Goal: Transaction & Acquisition: Purchase product/service

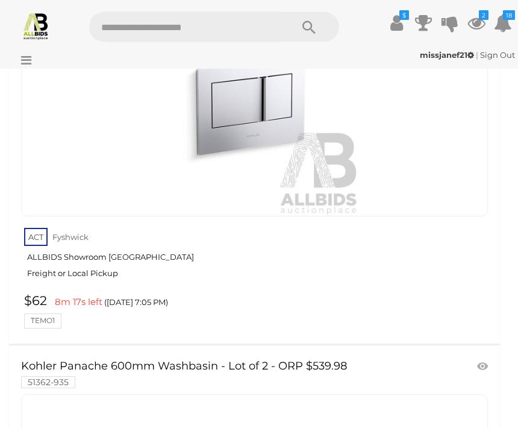
scroll to position [2594, 0]
click at [401, 11] on icon "$" at bounding box center [404, 15] width 10 height 10
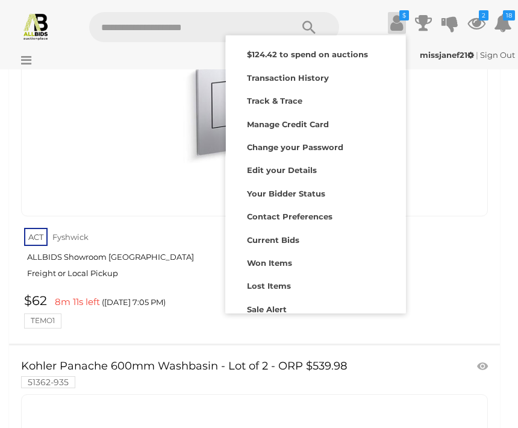
click at [480, 18] on icon "2" at bounding box center [484, 15] width 10 height 10
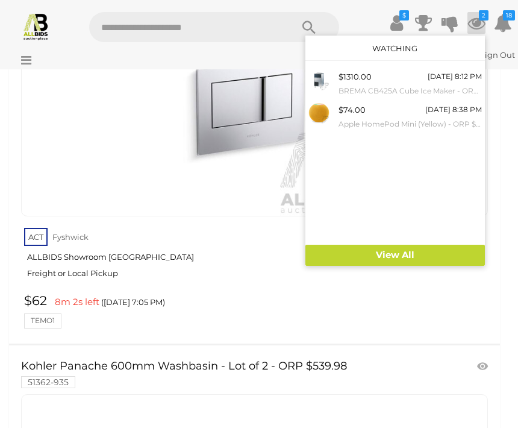
click at [351, 116] on div "$74.00" at bounding box center [352, 110] width 27 height 14
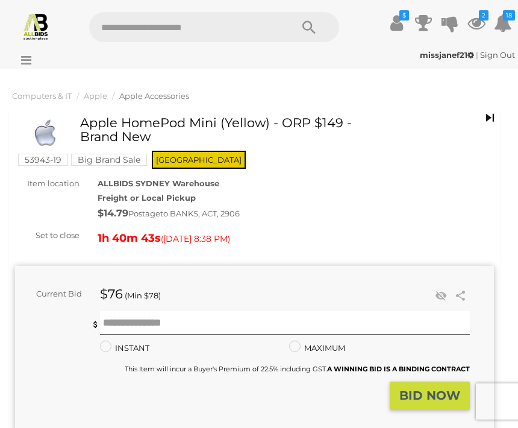
click at [27, 57] on icon at bounding box center [23, 60] width 16 height 12
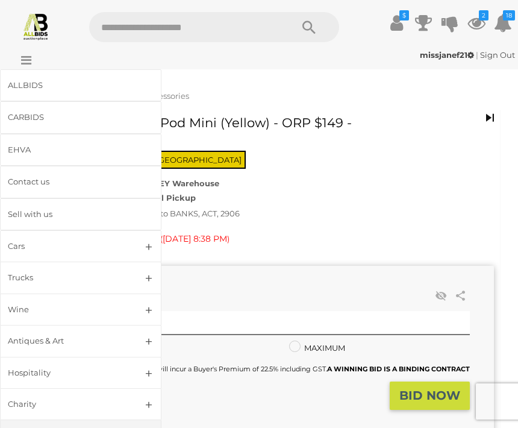
click at [43, 81] on div "ALLBIDS" at bounding box center [66, 85] width 117 height 14
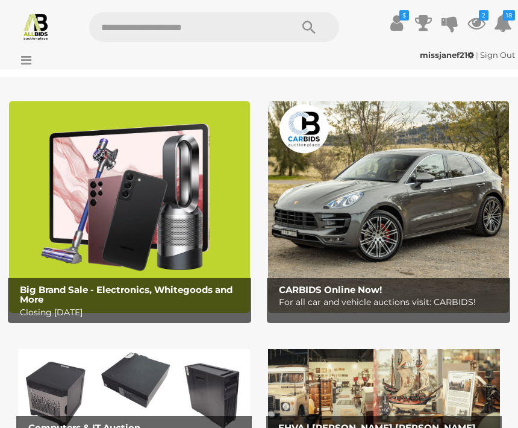
click at [33, 56] on div "missjanef21 | Sign Out missjanef21 | Sign Out" at bounding box center [259, 55] width 512 height 14
click at [29, 56] on icon at bounding box center [23, 60] width 16 height 12
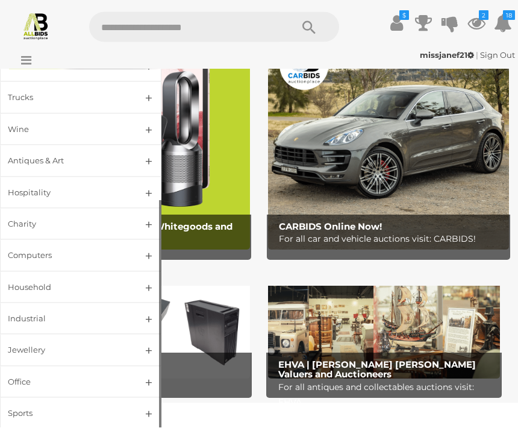
scroll to position [65, 0]
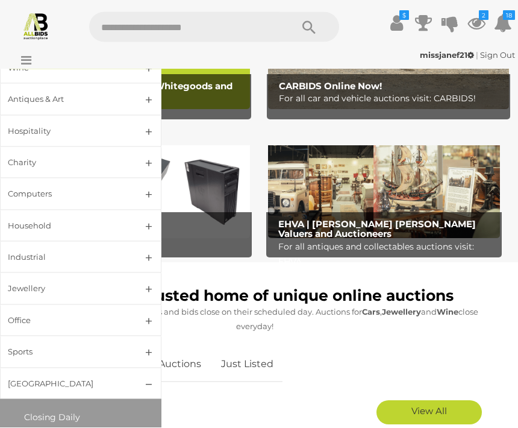
scroll to position [205, 0]
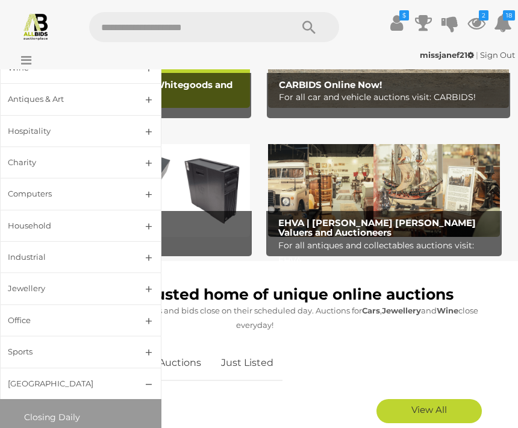
click at [71, 412] on span "Closing Daily" at bounding box center [52, 417] width 56 height 11
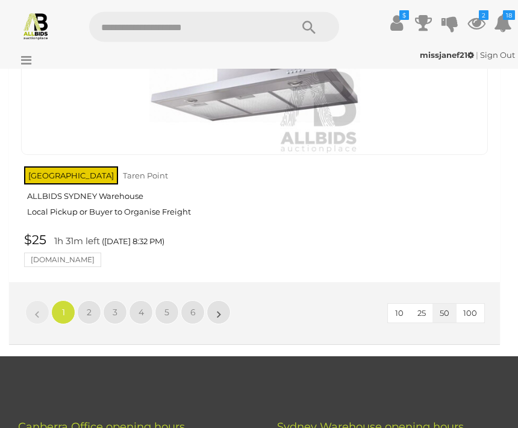
scroll to position [19694, 0]
click at [86, 300] on link "2" at bounding box center [89, 312] width 24 height 24
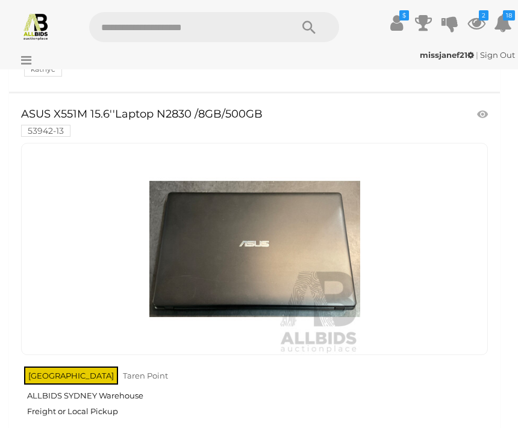
scroll to position [8369, 0]
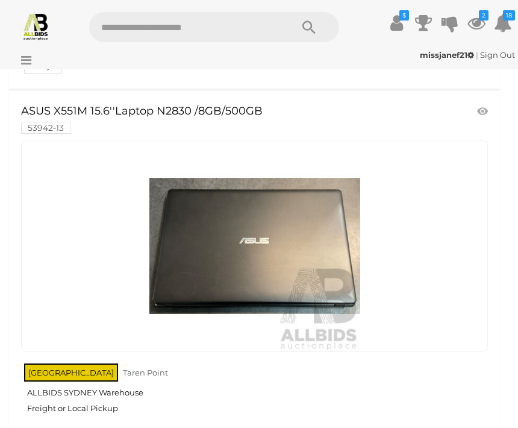
click at [322, 242] on img at bounding box center [254, 245] width 211 height 211
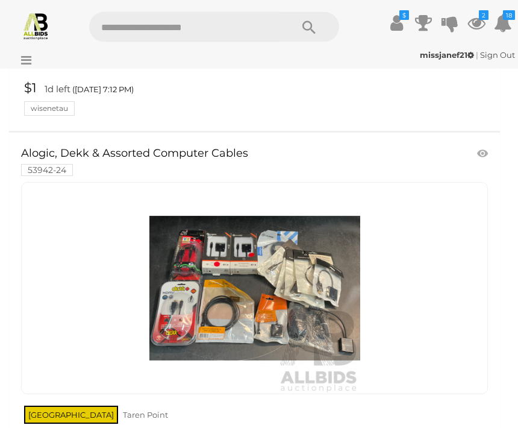
scroll to position [11045, 0]
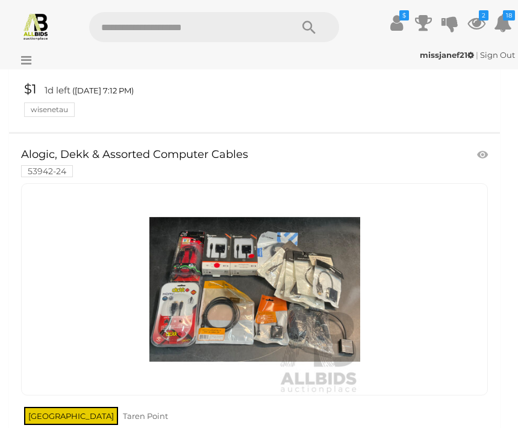
click at [309, 257] on img at bounding box center [254, 289] width 211 height 211
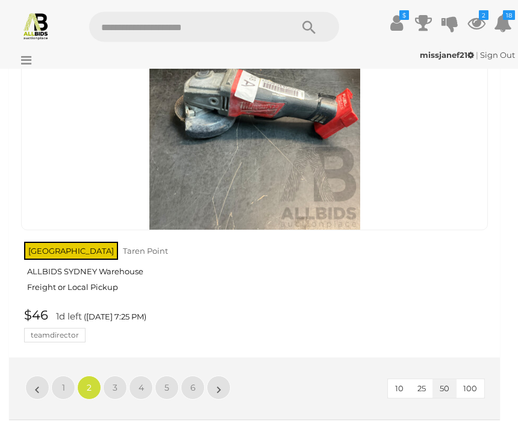
scroll to position [19446, 0]
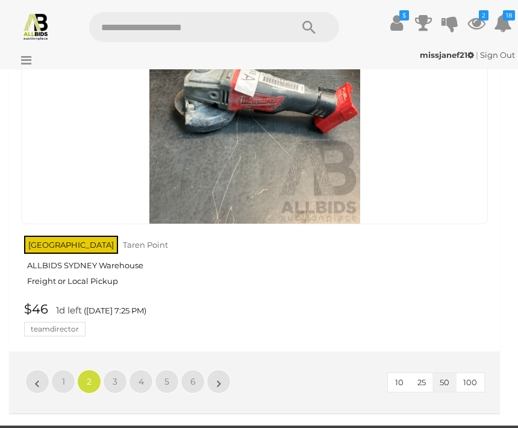
click at [123, 369] on link "3" at bounding box center [115, 381] width 24 height 24
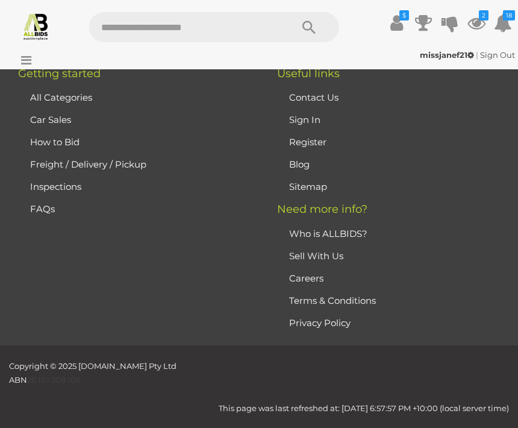
scroll to position [34, 0]
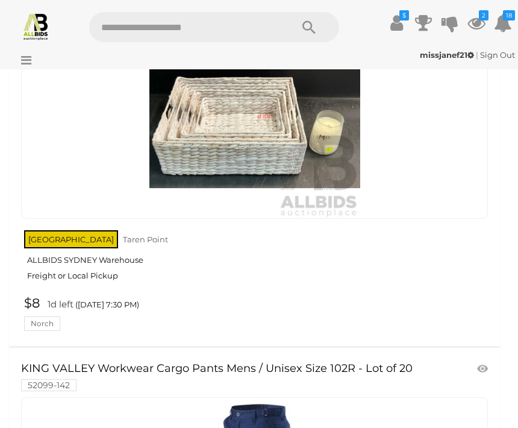
scroll to position [1770, 0]
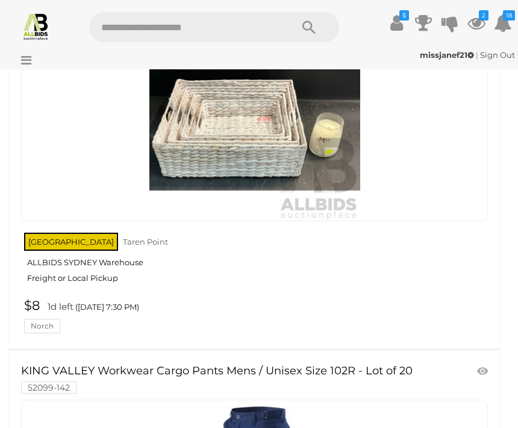
click at [127, 267] on link "NSW Taren Point ALLBIDS SYDNEY Warehouse Freight or Local Pickup" at bounding box center [256, 261] width 464 height 62
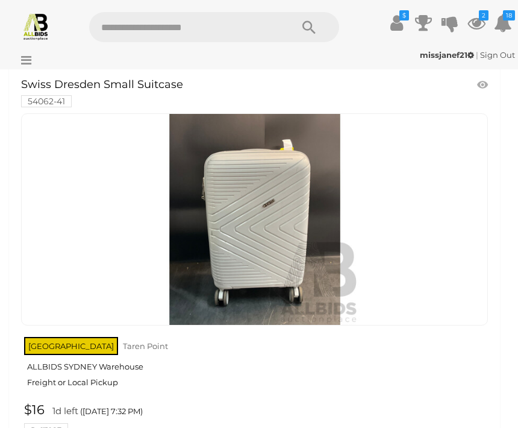
scroll to position [2834, 0]
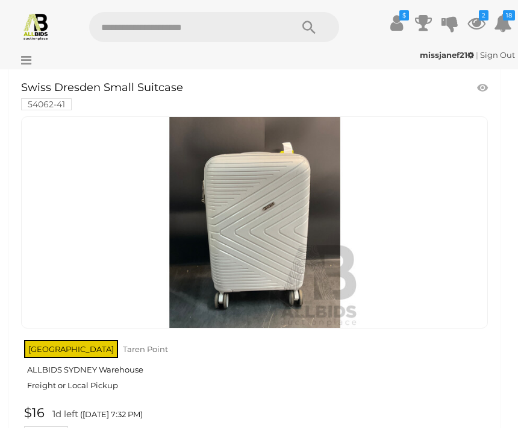
click at [298, 240] on img at bounding box center [254, 222] width 211 height 211
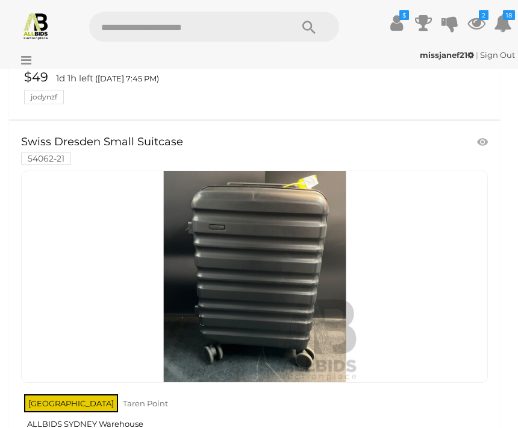
scroll to position [11412, 0]
click at [299, 266] on img at bounding box center [254, 276] width 211 height 211
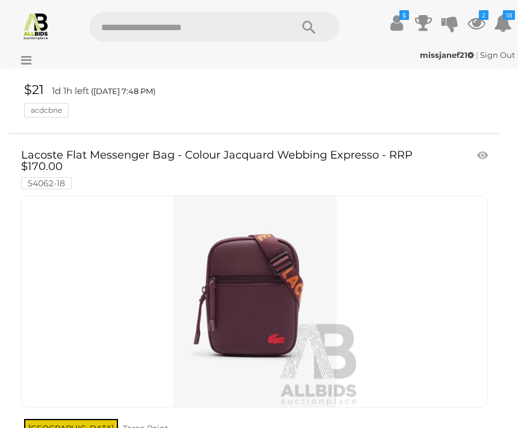
scroll to position [12972, 0]
click at [287, 269] on img at bounding box center [254, 301] width 211 height 211
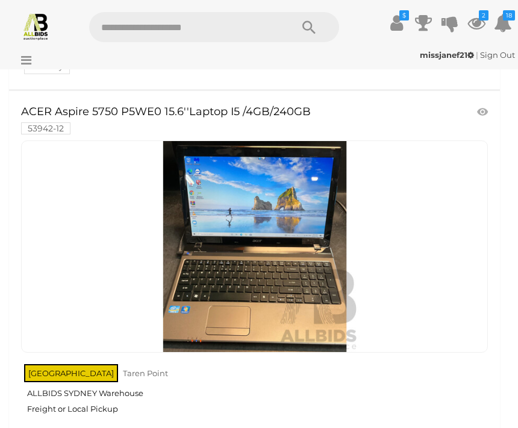
scroll to position [14981, 0]
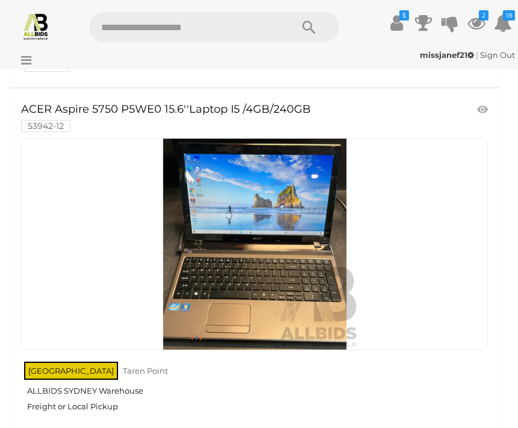
click at [298, 257] on img at bounding box center [254, 244] width 211 height 211
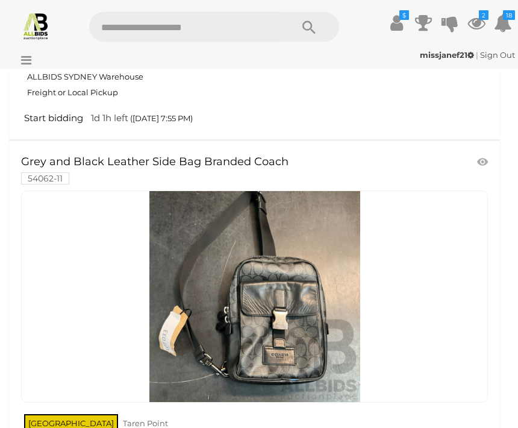
scroll to position [18003, 0]
click at [314, 284] on img at bounding box center [254, 296] width 211 height 211
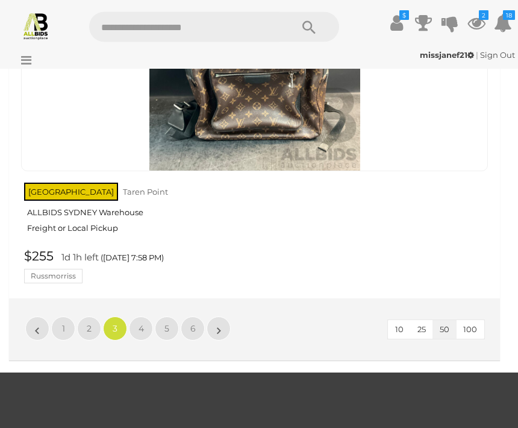
scroll to position [19382, 0]
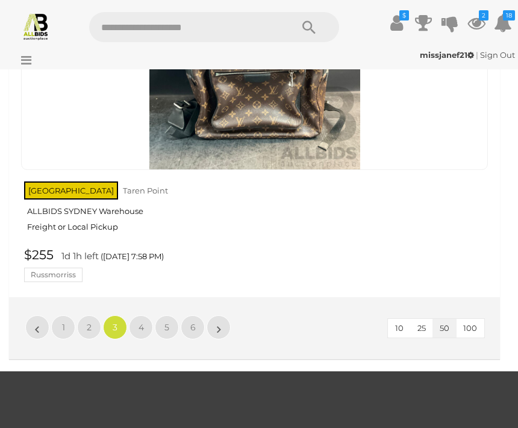
click at [144, 315] on link "4" at bounding box center [141, 327] width 24 height 24
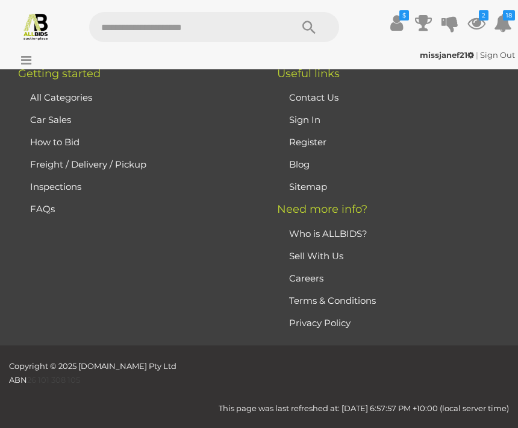
scroll to position [34, 0]
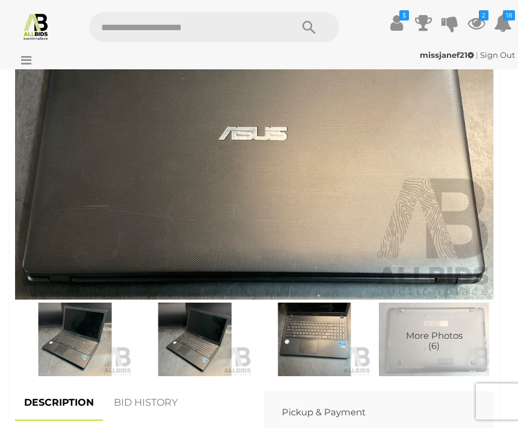
scroll to position [587, 0]
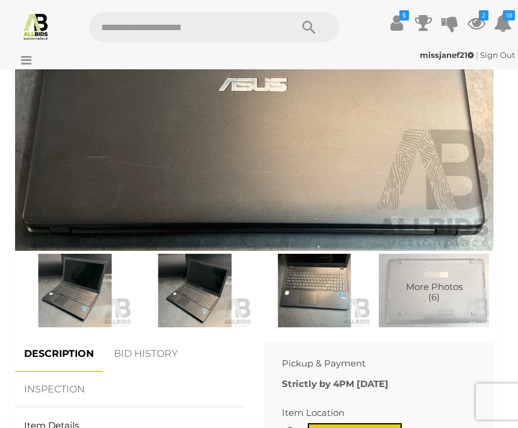
click at [94, 297] on img at bounding box center [75, 291] width 114 height 74
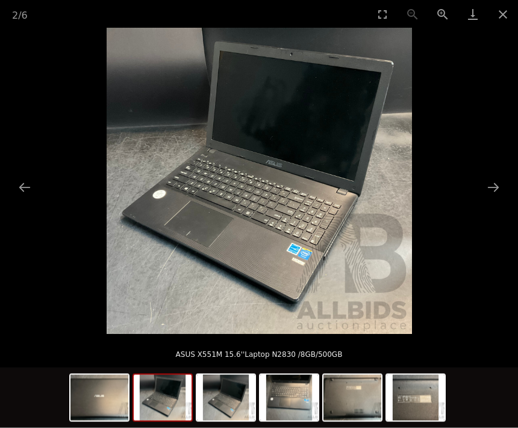
scroll to position [689, 0]
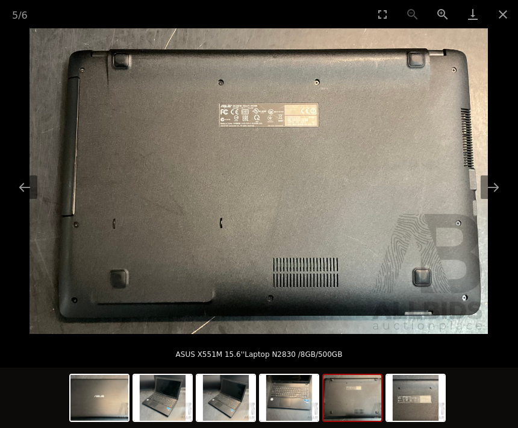
scroll to position [516, 0]
click at [507, 16] on button "Close gallery" at bounding box center [503, 14] width 30 height 28
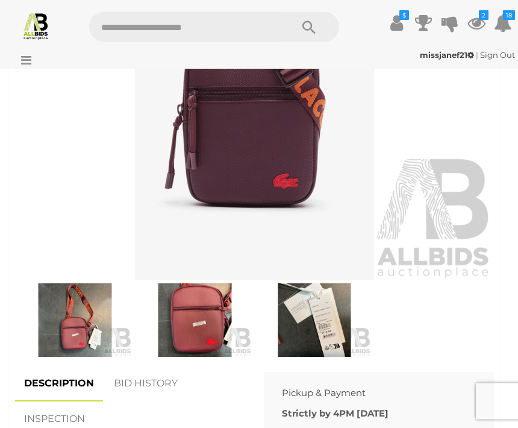
scroll to position [555, 0]
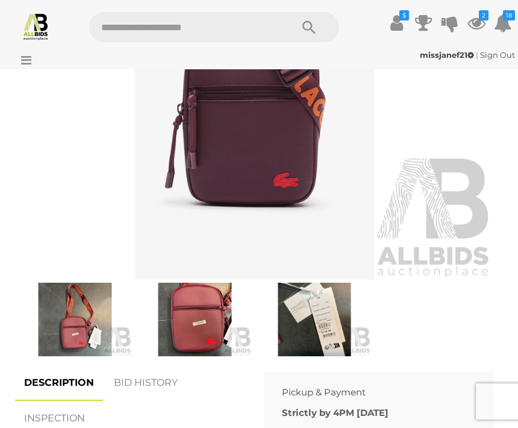
click at [84, 324] on img at bounding box center [75, 320] width 114 height 74
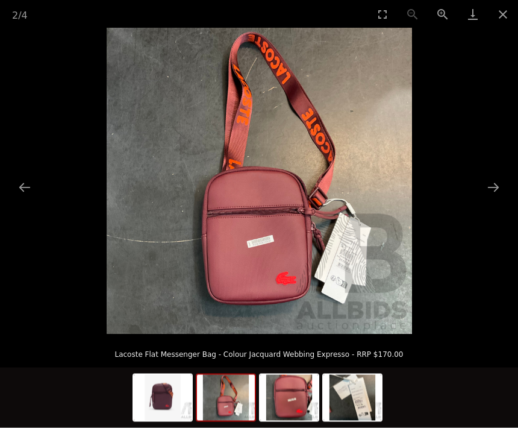
scroll to position [709, 0]
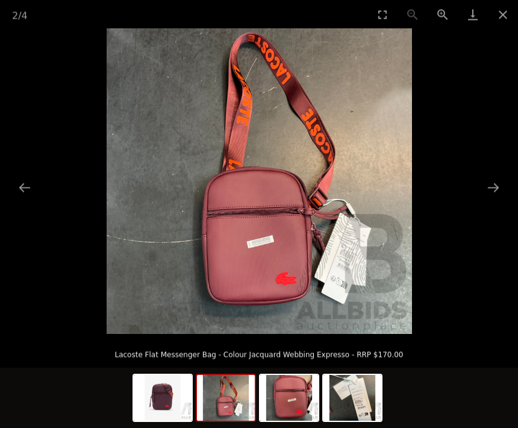
click at [504, 14] on button "Close gallery" at bounding box center [503, 14] width 30 height 28
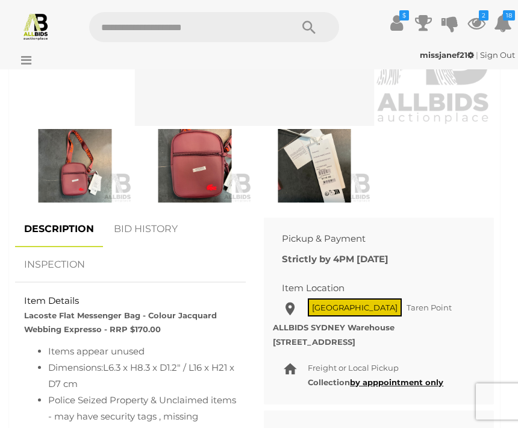
scroll to position [555, 0]
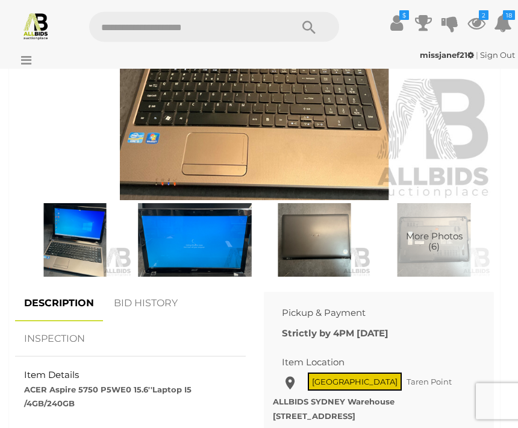
scroll to position [634, 0]
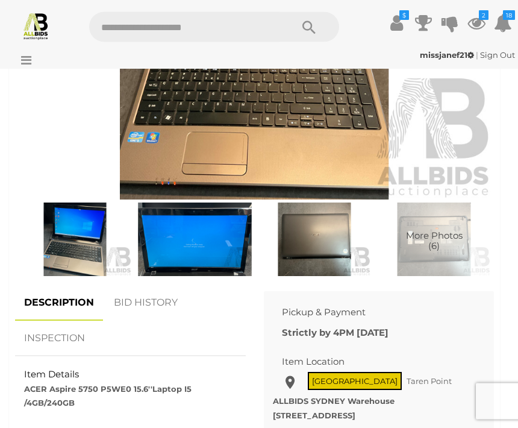
click at [193, 249] on img at bounding box center [195, 240] width 114 height 74
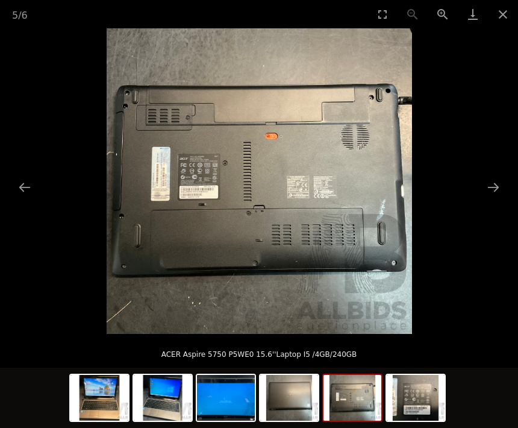
click at [509, 23] on button "Close gallery" at bounding box center [503, 14] width 30 height 28
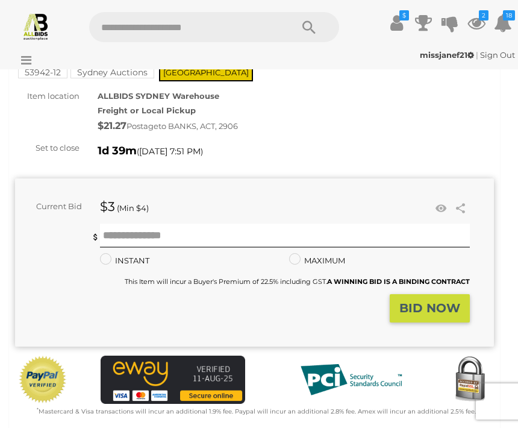
scroll to position [87, 0]
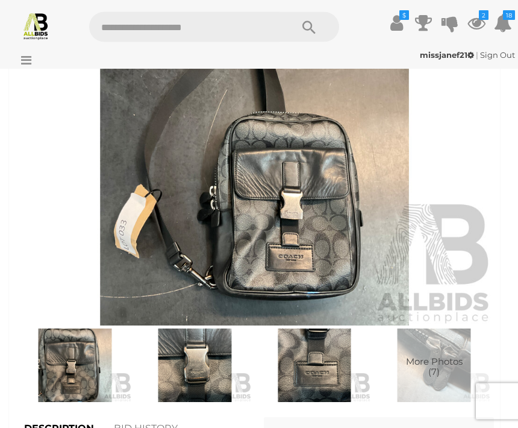
scroll to position [495, 0]
click at [207, 369] on img at bounding box center [195, 365] width 114 height 74
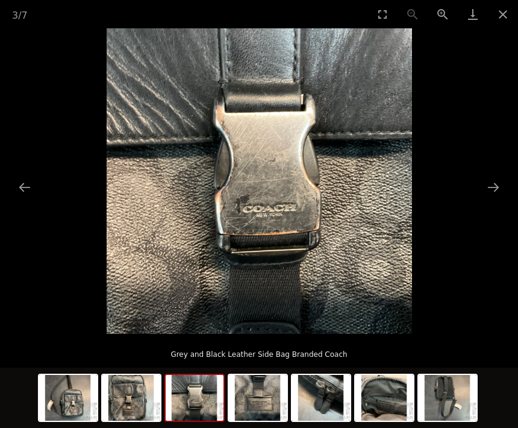
click at [499, 199] on button "Next slide" at bounding box center [493, 186] width 25 height 23
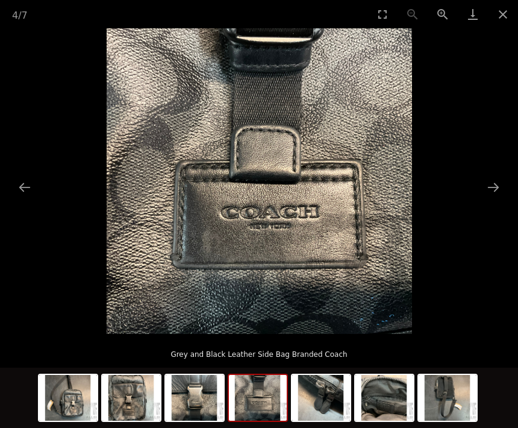
click at [505, 199] on button "Next slide" at bounding box center [493, 186] width 25 height 23
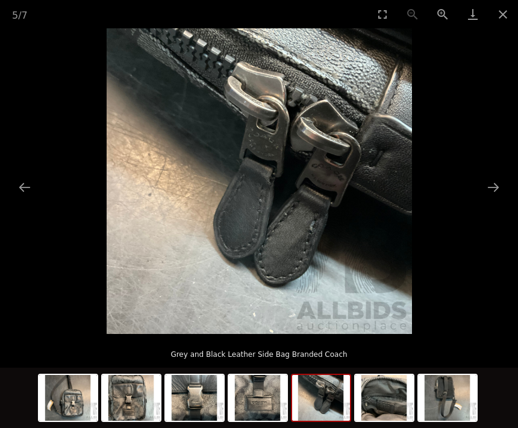
click at [502, 199] on button "Next slide" at bounding box center [493, 186] width 25 height 23
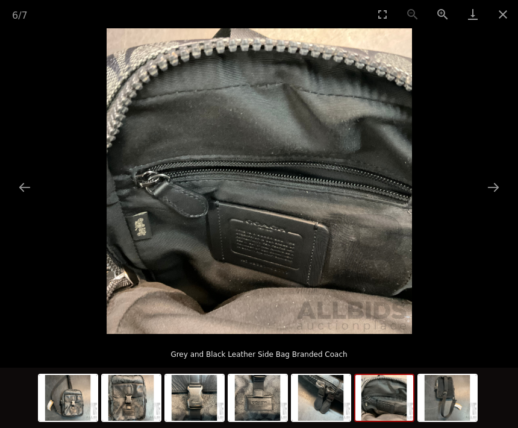
click at [500, 199] on button "Next slide" at bounding box center [493, 186] width 25 height 23
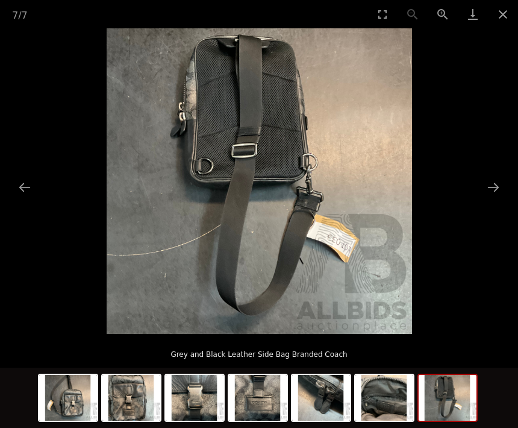
click at [493, 199] on button "Next slide" at bounding box center [493, 186] width 25 height 23
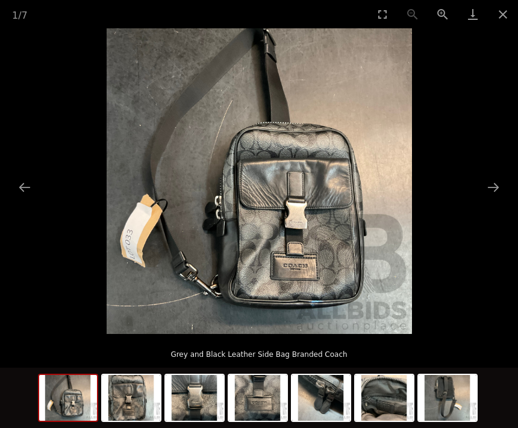
click at [504, 196] on button "Next slide" at bounding box center [493, 186] width 25 height 23
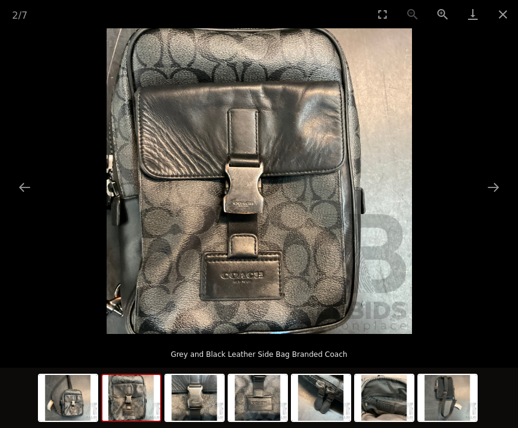
click at [494, 199] on button "Next slide" at bounding box center [493, 186] width 25 height 23
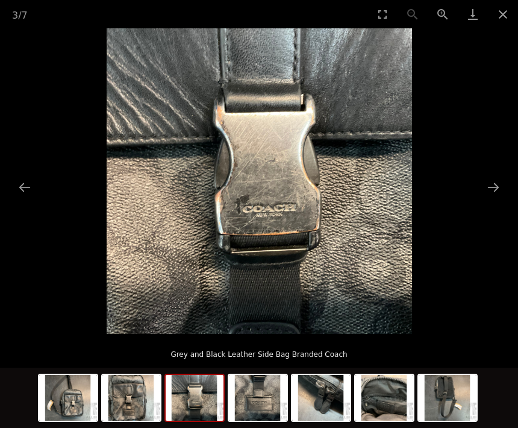
click at [499, 199] on button "Next slide" at bounding box center [493, 186] width 25 height 23
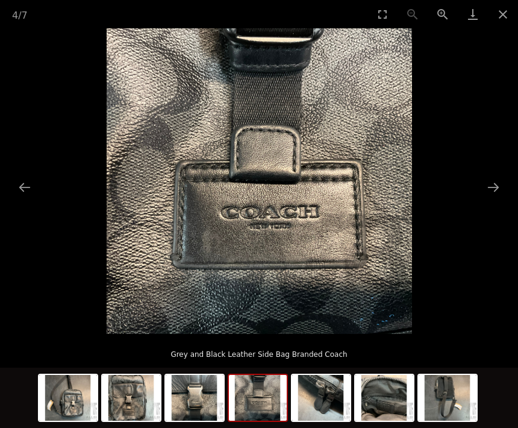
click at [496, 199] on button "Next slide" at bounding box center [493, 186] width 25 height 23
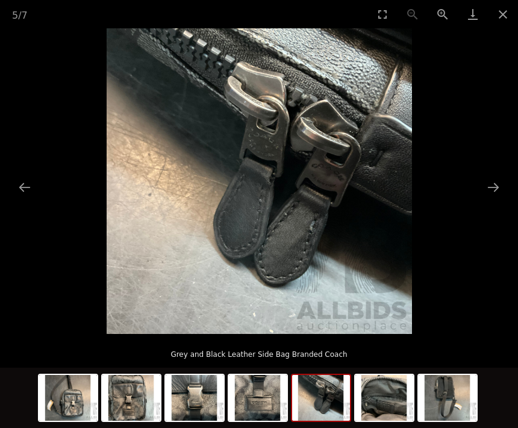
click at [501, 199] on button "Next slide" at bounding box center [493, 186] width 25 height 23
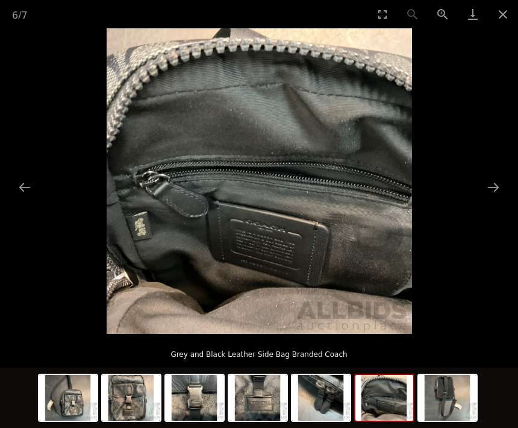
click at [515, 13] on button "Close gallery" at bounding box center [503, 14] width 30 height 28
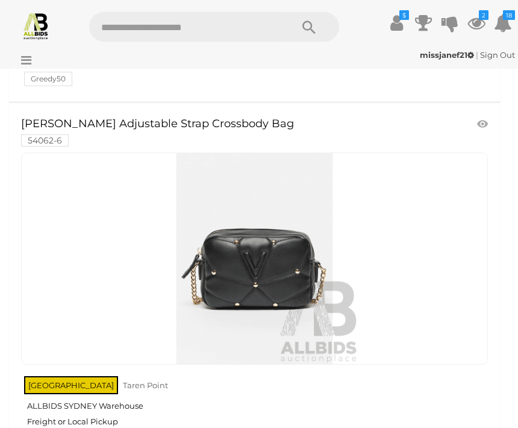
scroll to position [445, 0]
click at [271, 254] on img at bounding box center [254, 257] width 211 height 211
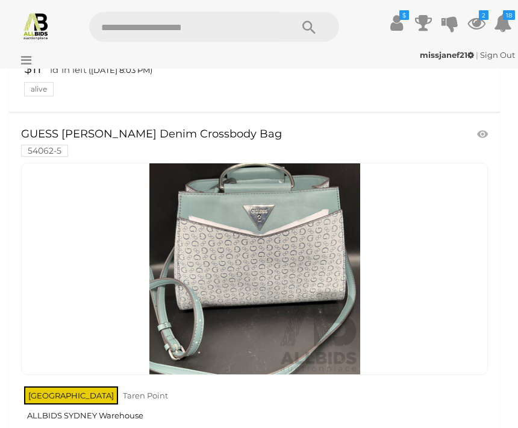
scroll to position [1213, 0]
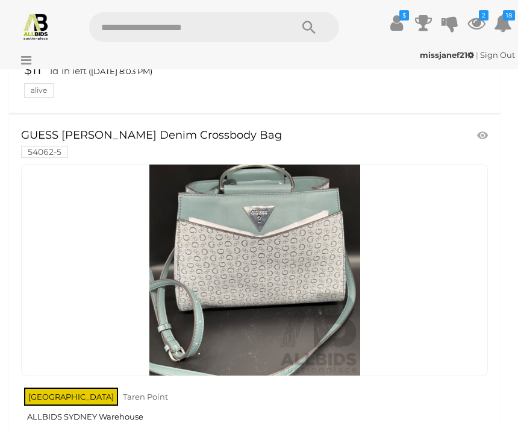
click at [294, 246] on link at bounding box center [254, 270] width 467 height 212
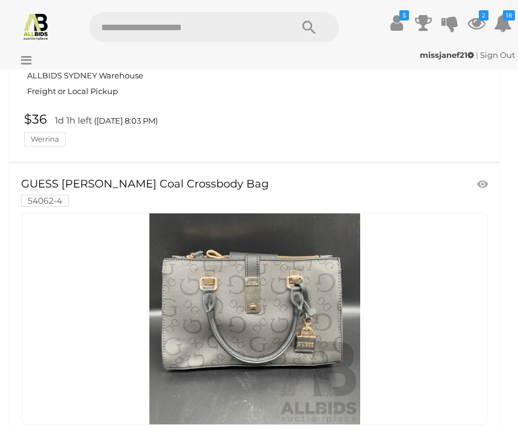
scroll to position [1555, 0]
click at [486, 180] on link at bounding box center [484, 184] width 20 height 18
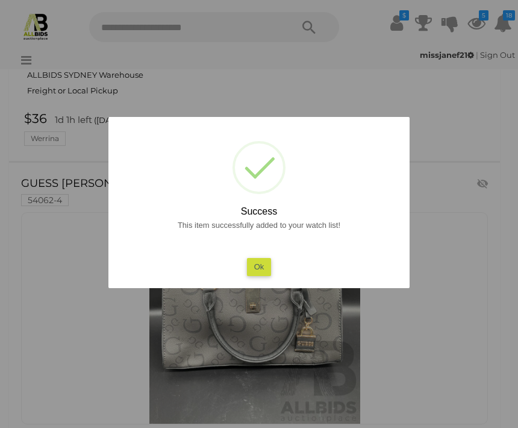
click at [260, 275] on button "Ok" at bounding box center [259, 266] width 25 height 17
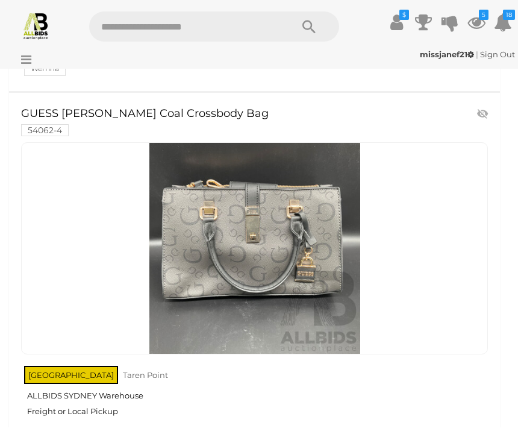
scroll to position [1625, 0]
click at [300, 245] on img at bounding box center [254, 248] width 211 height 211
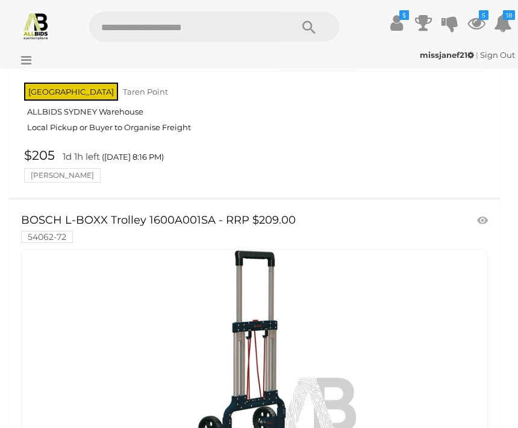
scroll to position [7289, 0]
click at [328, 344] on img at bounding box center [254, 354] width 211 height 211
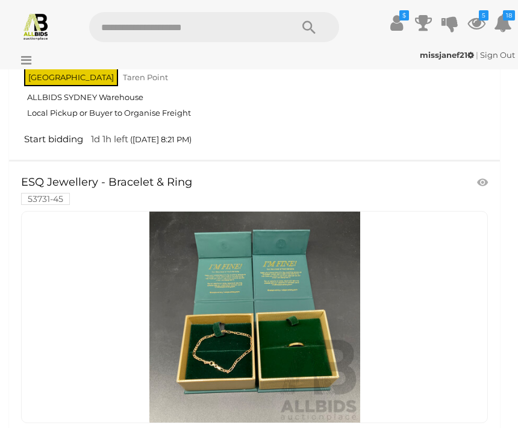
scroll to position [9644, 0]
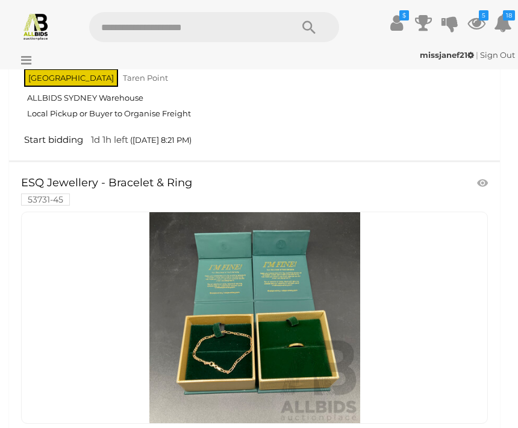
click at [337, 263] on link at bounding box center [254, 317] width 467 height 212
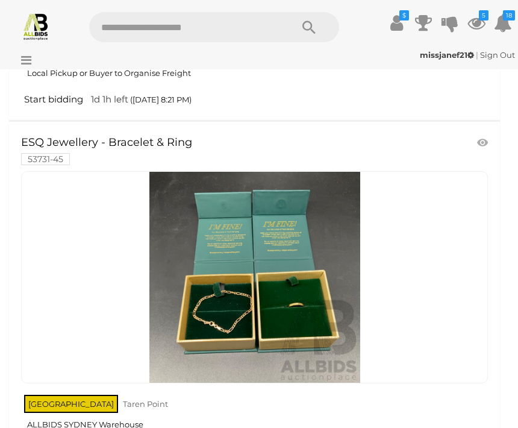
click at [342, 290] on img at bounding box center [254, 277] width 211 height 211
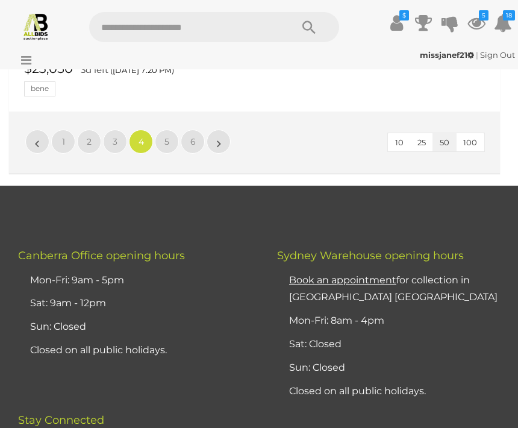
scroll to position [19469, 0]
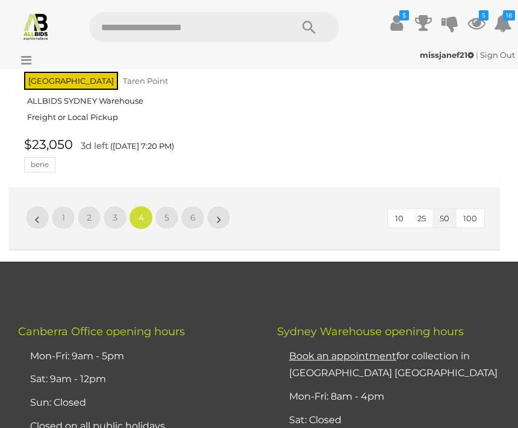
click at [156, 205] on link "5" at bounding box center [167, 217] width 24 height 24
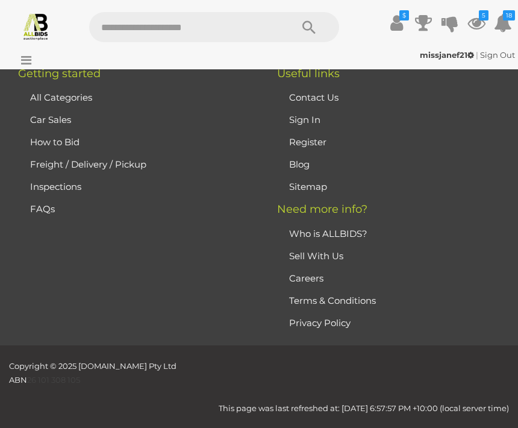
scroll to position [34, 0]
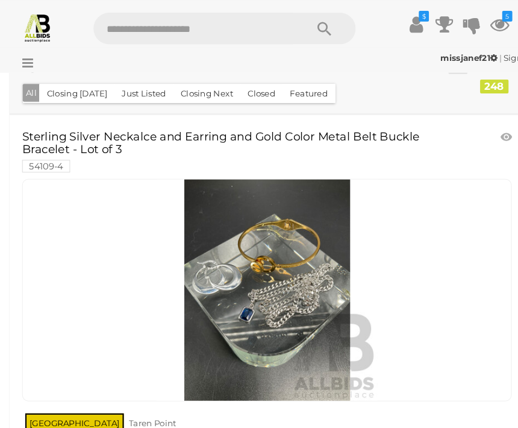
scroll to position [47, 0]
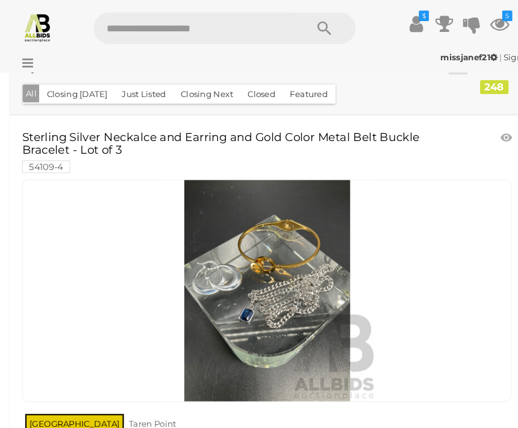
click at [478, 133] on link at bounding box center [484, 131] width 20 height 18
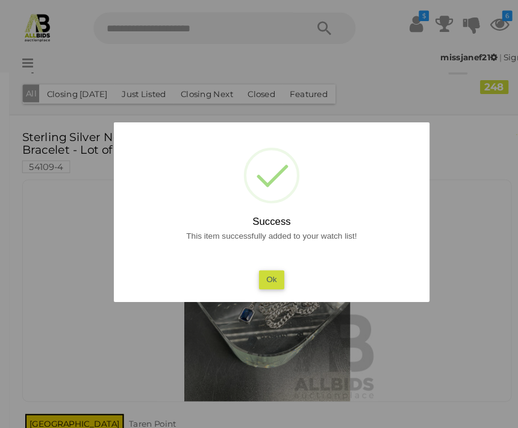
click at [269, 275] on button "Ok" at bounding box center [259, 266] width 25 height 17
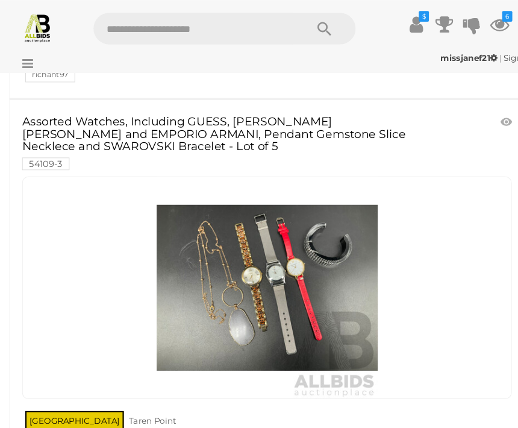
scroll to position [854, 0]
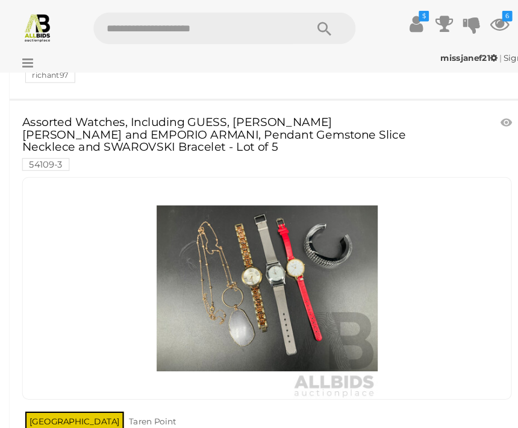
click at [483, 114] on link at bounding box center [484, 117] width 20 height 18
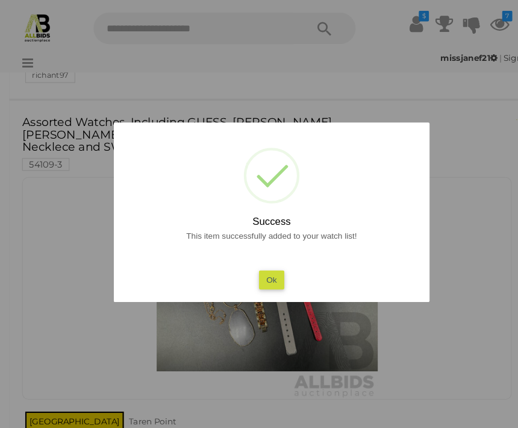
click at [271, 275] on button "Ok" at bounding box center [259, 266] width 25 height 17
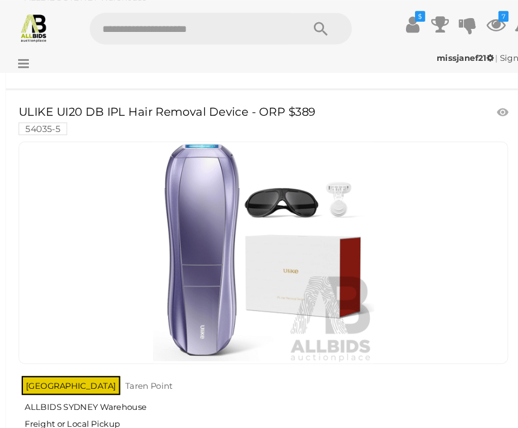
scroll to position [5086, 0]
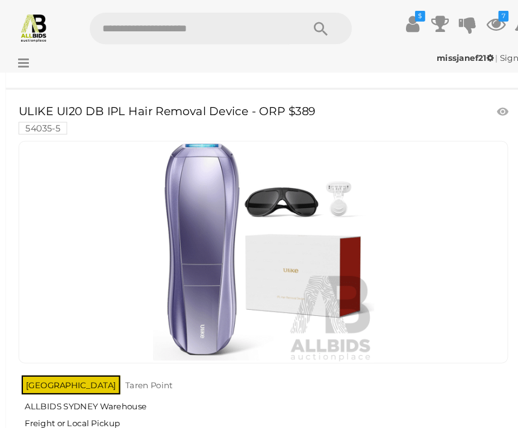
click at [204, 254] on img at bounding box center [254, 240] width 211 height 211
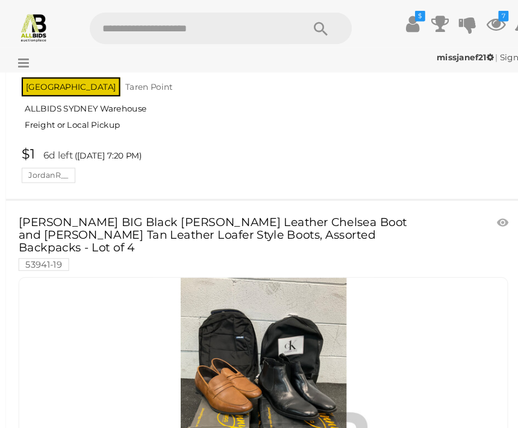
scroll to position [5762, 0]
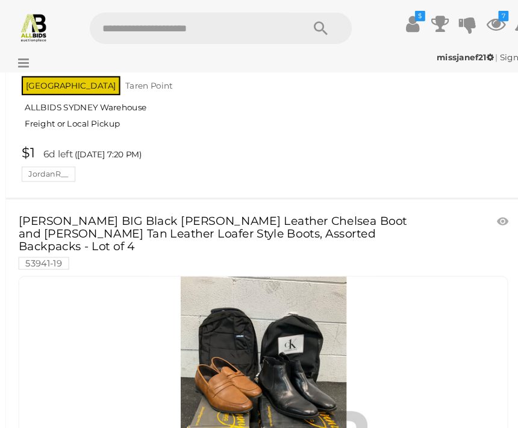
click at [443, 268] on link at bounding box center [254, 369] width 467 height 212
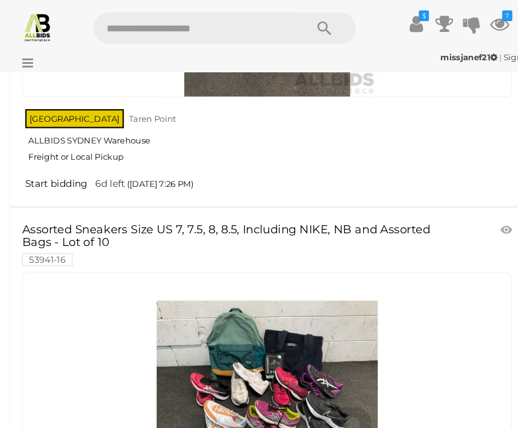
scroll to position [6914, 0]
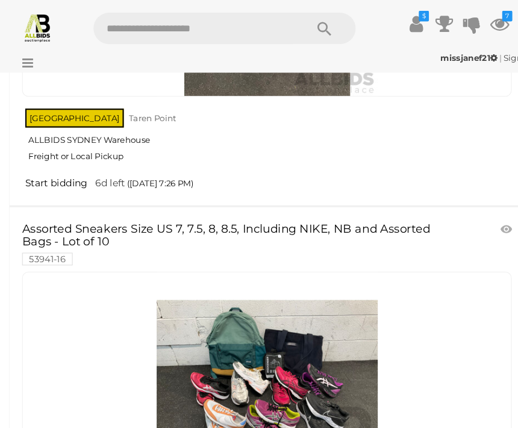
click at [479, 210] on link at bounding box center [484, 219] width 20 height 18
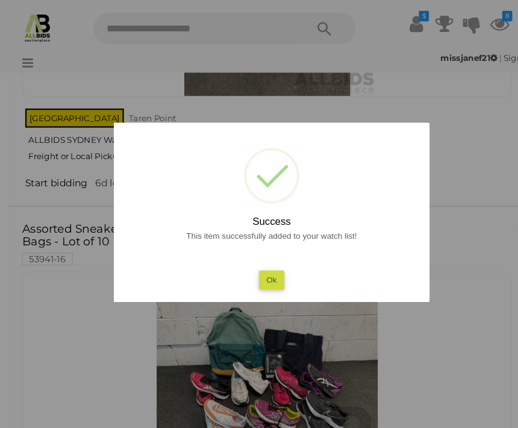
click at [266, 275] on button "Ok" at bounding box center [259, 266] width 25 height 17
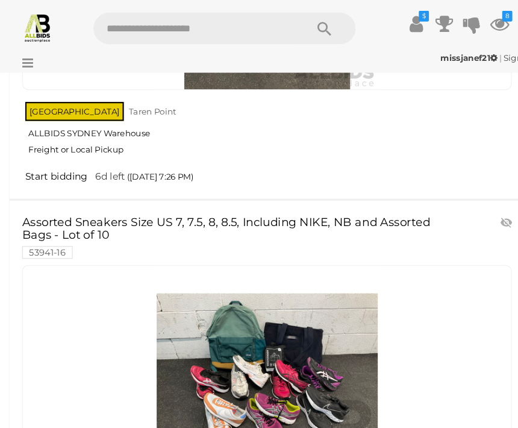
scroll to position [6920, 0]
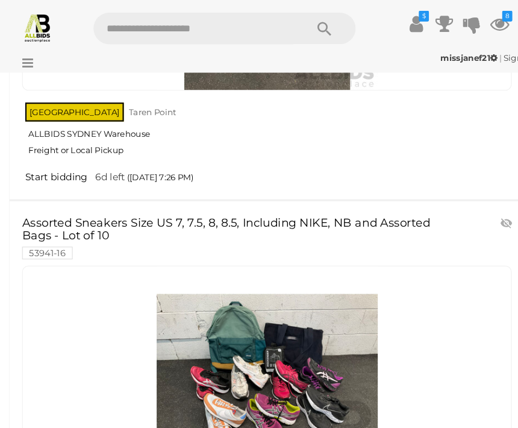
click at [331, 290] on link at bounding box center [254, 359] width 467 height 212
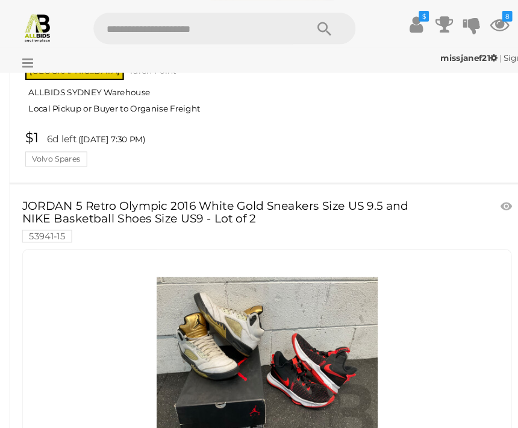
scroll to position [7732, 0]
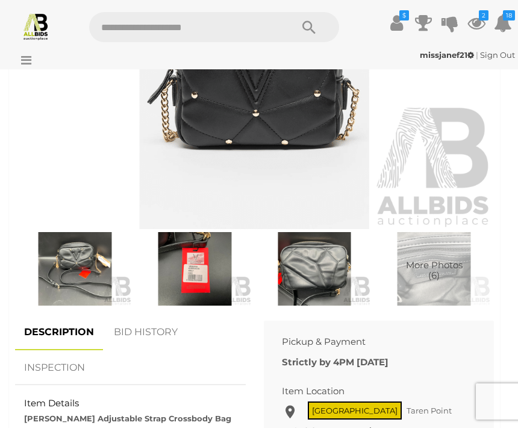
scroll to position [593, 0]
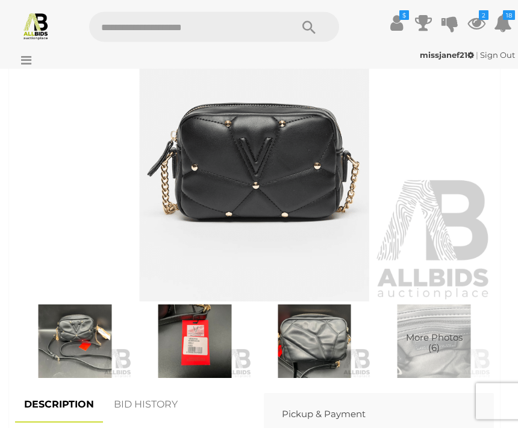
click at [86, 334] on img at bounding box center [75, 342] width 114 height 74
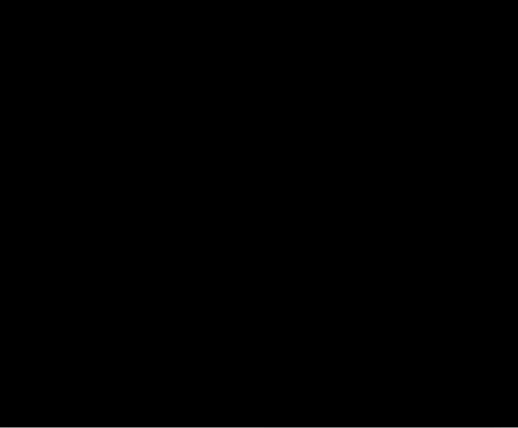
scroll to position [519, 0]
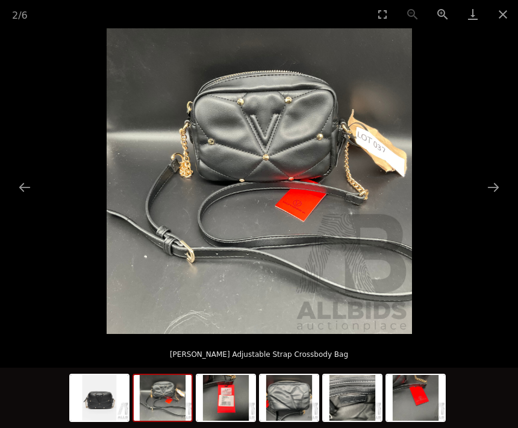
click at [489, 199] on button "Next slide" at bounding box center [493, 186] width 25 height 23
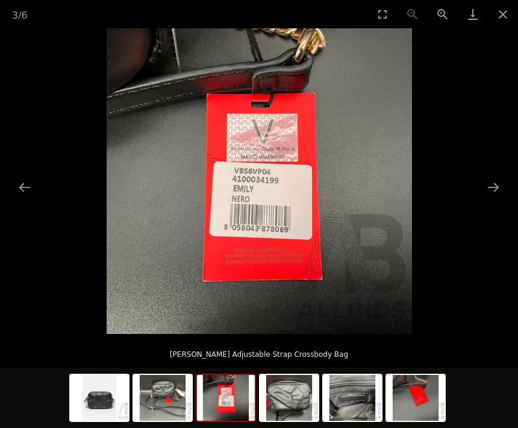
click at [495, 199] on button "Next slide" at bounding box center [493, 186] width 25 height 23
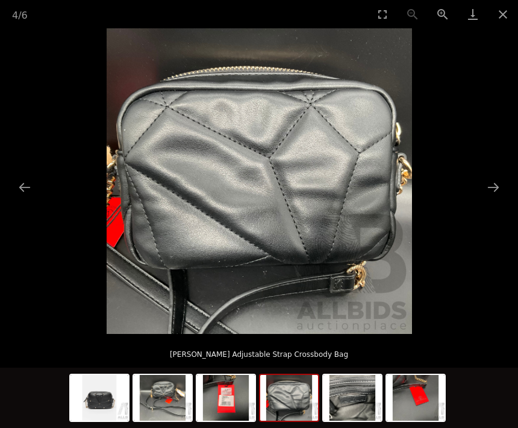
click at [493, 199] on button "Next slide" at bounding box center [493, 186] width 25 height 23
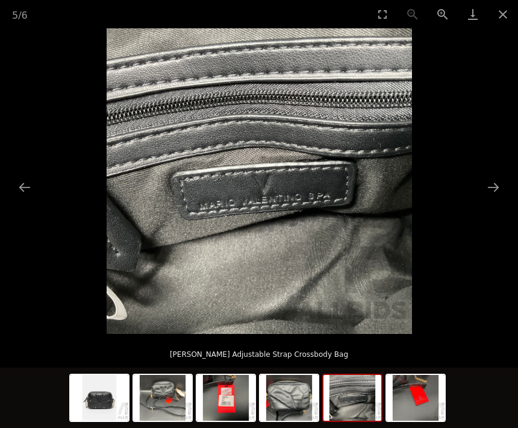
click at [496, 199] on button "Next slide" at bounding box center [493, 186] width 25 height 23
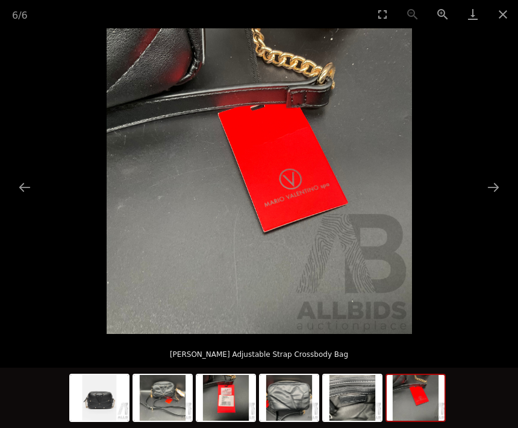
click at [493, 199] on button "Next slide" at bounding box center [493, 186] width 25 height 23
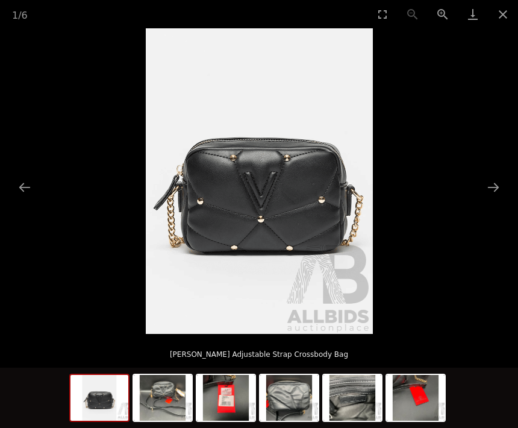
click at [490, 199] on button "Next slide" at bounding box center [493, 186] width 25 height 23
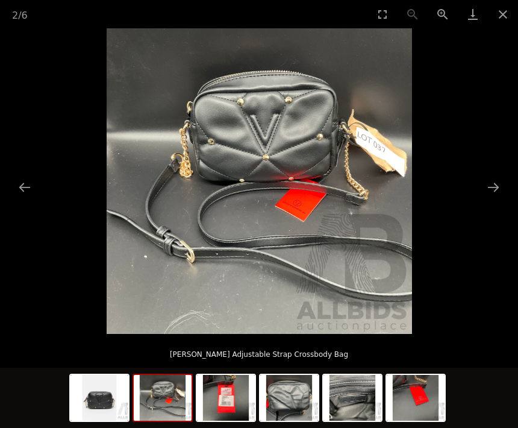
click at [493, 199] on button "Next slide" at bounding box center [493, 186] width 25 height 23
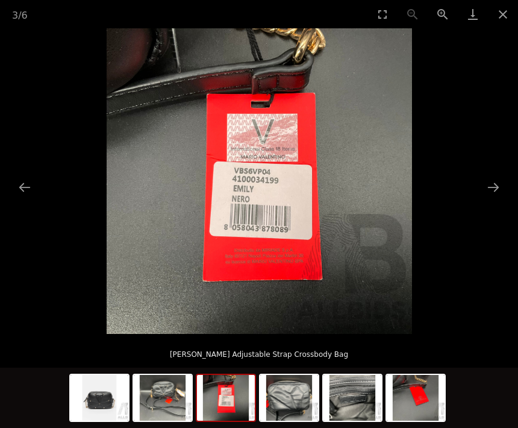
click at [493, 196] on button "Next slide" at bounding box center [493, 186] width 25 height 23
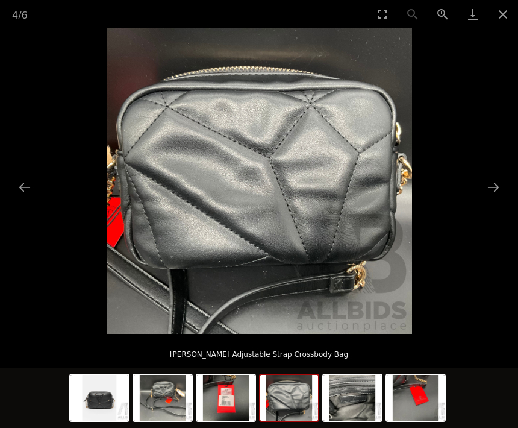
click at [488, 199] on button "Next slide" at bounding box center [493, 186] width 25 height 23
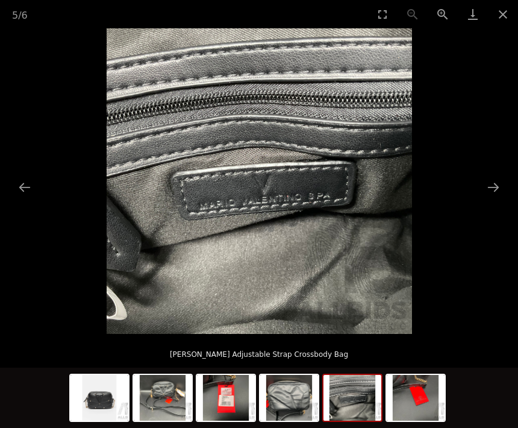
click at [496, 199] on button "Next slide" at bounding box center [493, 186] width 25 height 23
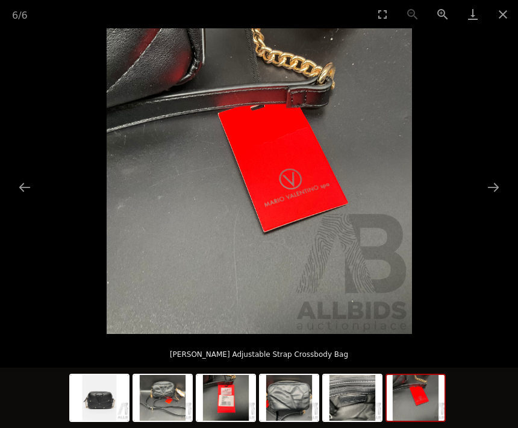
click at [488, 199] on button "Next slide" at bounding box center [493, 186] width 25 height 23
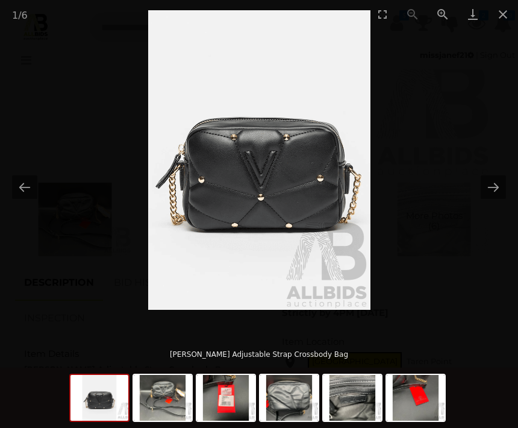
scroll to position [646, 0]
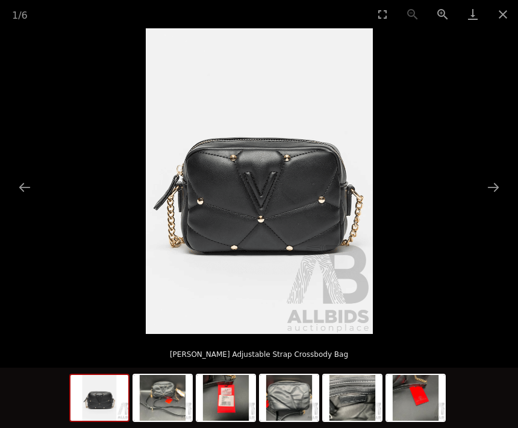
click at [500, 199] on button "Next slide" at bounding box center [493, 186] width 25 height 23
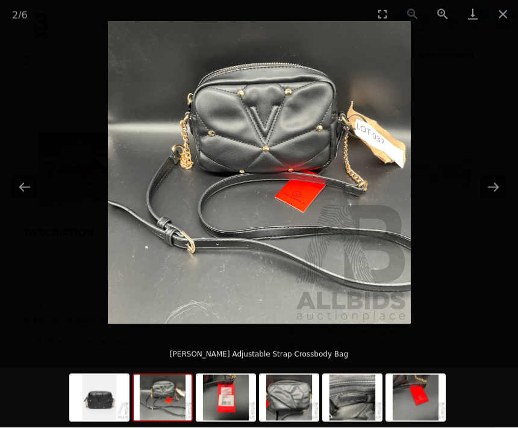
scroll to position [694, 0]
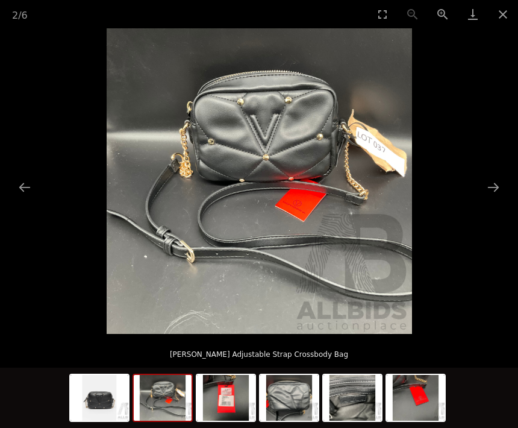
click at [499, 199] on button "Next slide" at bounding box center [493, 186] width 25 height 23
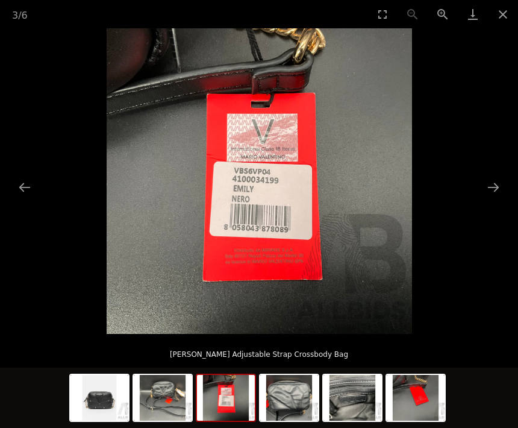
click at [512, 19] on button "Close gallery" at bounding box center [503, 14] width 30 height 28
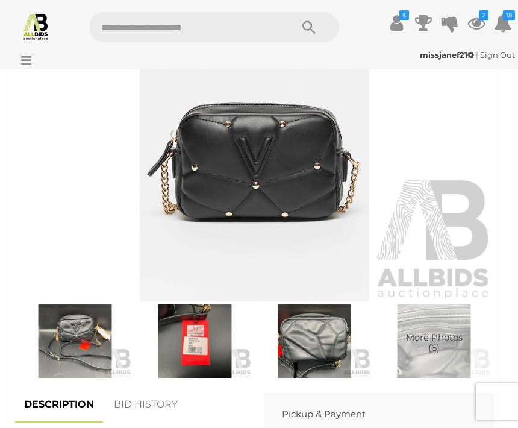
scroll to position [519, 0]
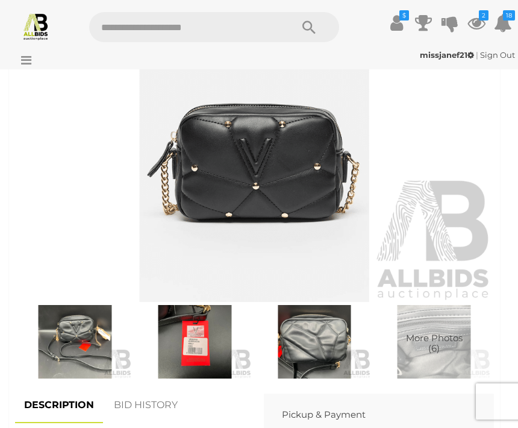
click at [434, 338] on span "More Photos (6)" at bounding box center [434, 343] width 57 height 20
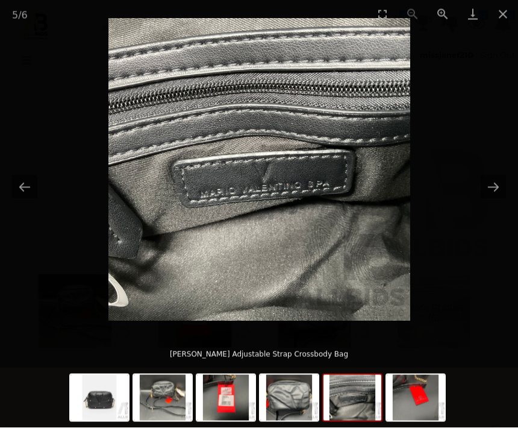
scroll to position [550, 0]
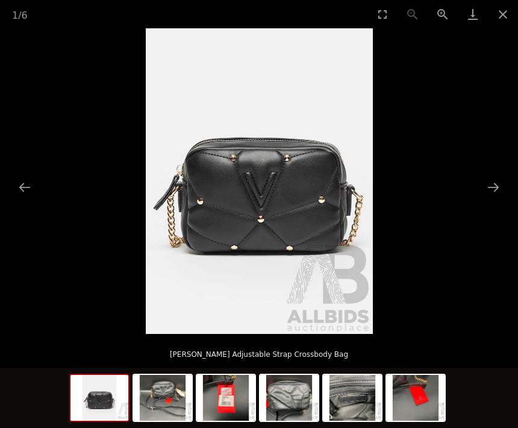
click at [502, 19] on button "Close gallery" at bounding box center [503, 14] width 30 height 28
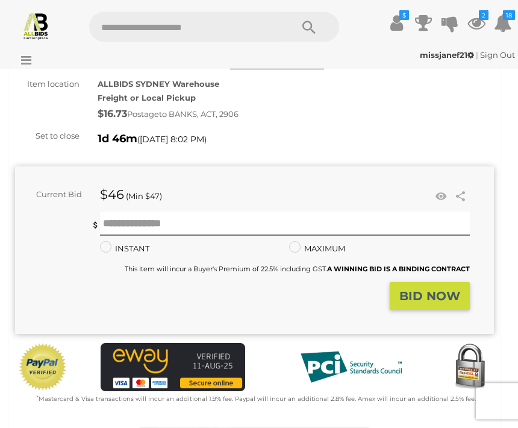
scroll to position [86, 0]
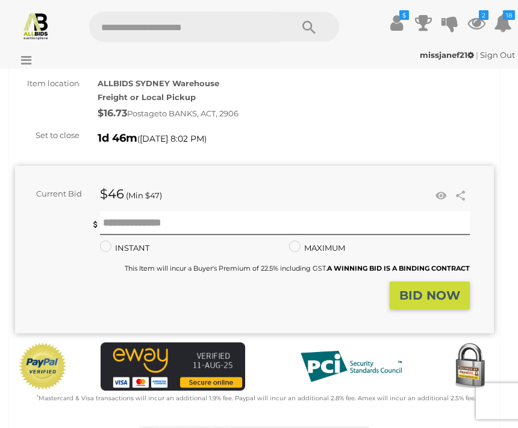
click at [442, 195] on link at bounding box center [441, 196] width 18 height 18
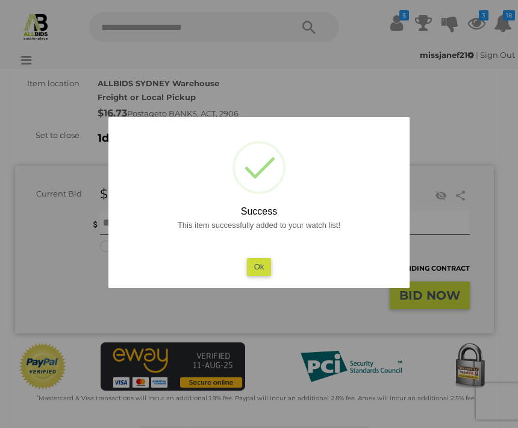
click at [268, 275] on button "Ok" at bounding box center [259, 266] width 25 height 17
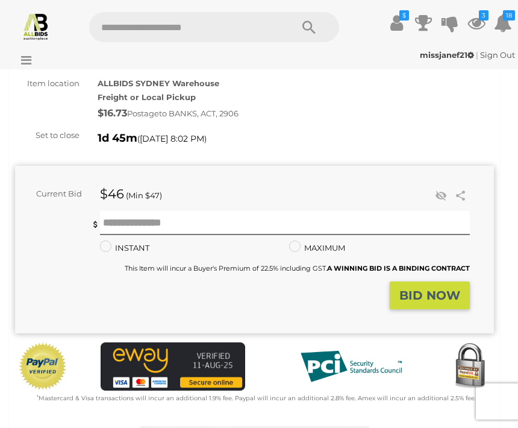
scroll to position [0, 0]
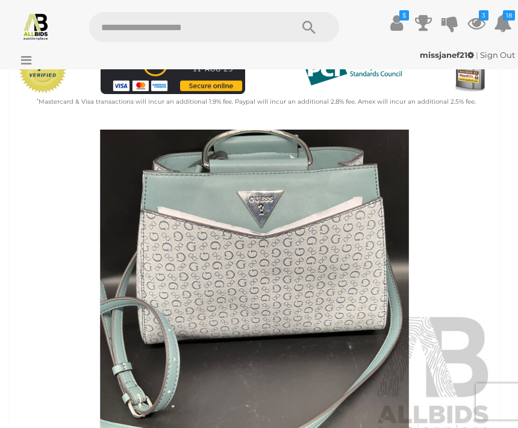
scroll to position [375, 0]
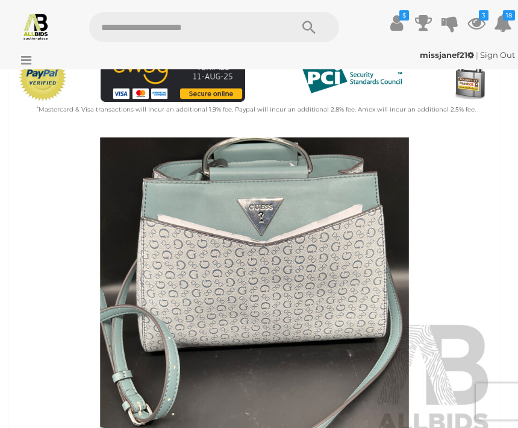
click at [285, 277] on img at bounding box center [254, 291] width 479 height 308
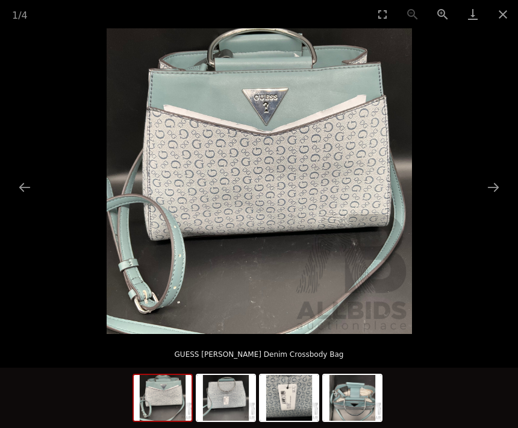
click at [496, 199] on button "Next slide" at bounding box center [493, 186] width 25 height 23
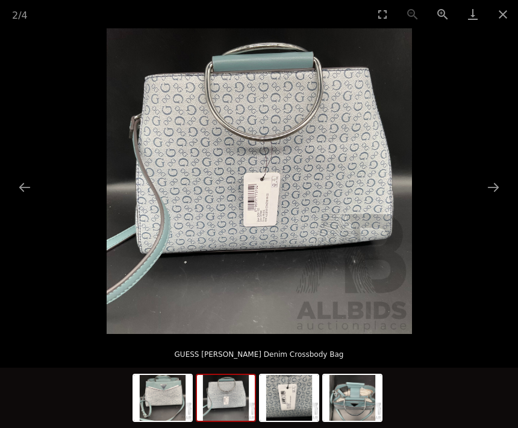
click at [493, 199] on button "Next slide" at bounding box center [493, 186] width 25 height 23
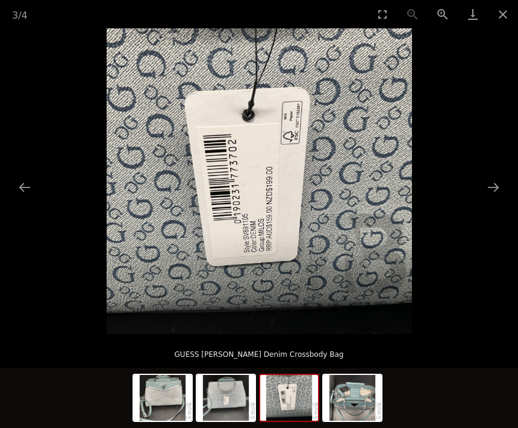
click at [494, 199] on button "Next slide" at bounding box center [493, 186] width 25 height 23
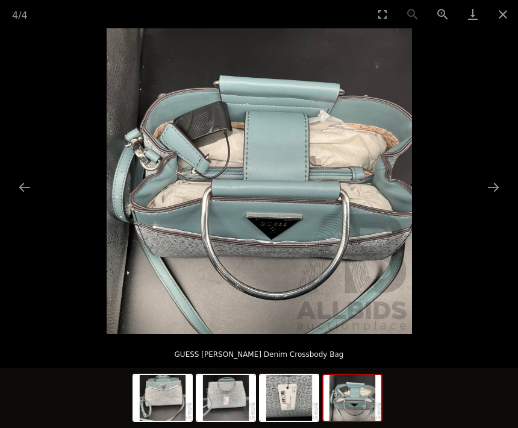
click at [493, 199] on button "Next slide" at bounding box center [493, 186] width 25 height 23
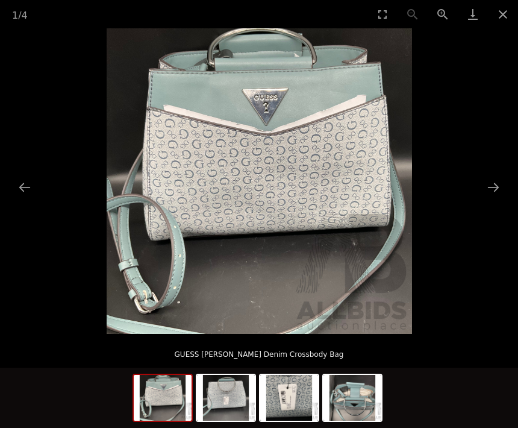
click at [491, 199] on button "Next slide" at bounding box center [493, 186] width 25 height 23
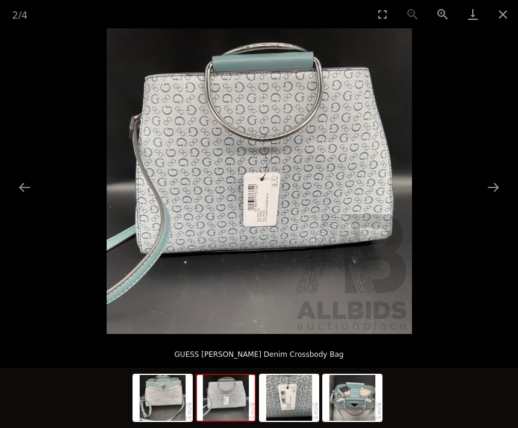
click at [503, 18] on button "Close gallery" at bounding box center [503, 14] width 30 height 28
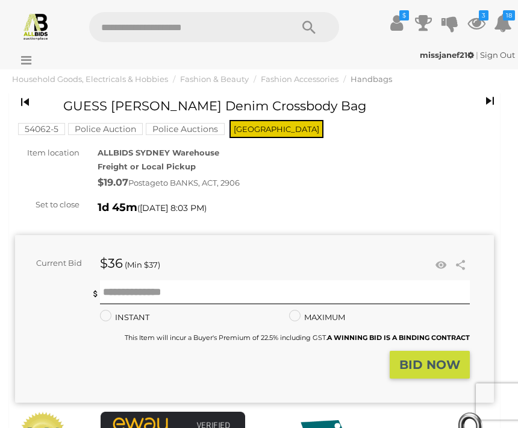
scroll to position [31, 0]
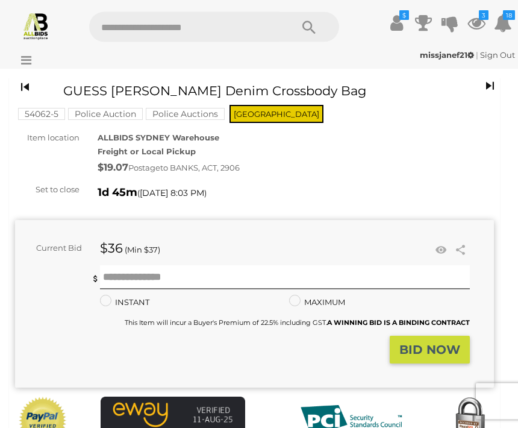
click at [442, 246] on link at bounding box center [441, 251] width 18 height 18
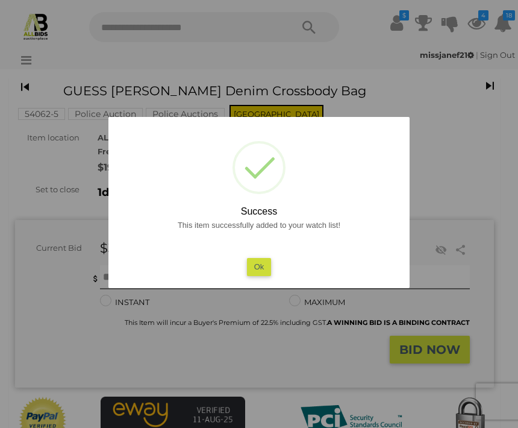
click at [271, 275] on button "Ok" at bounding box center [259, 266] width 25 height 17
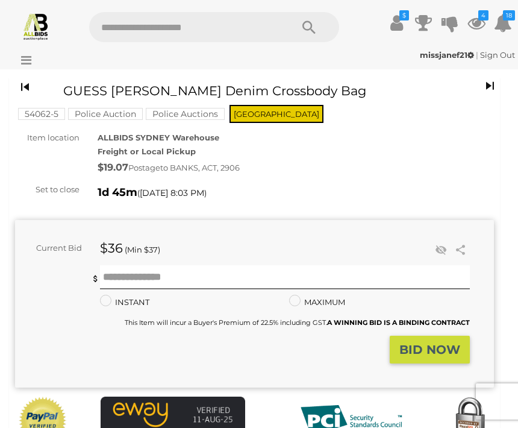
scroll to position [0, 0]
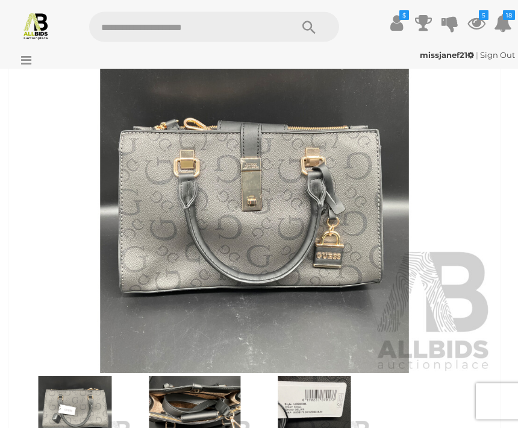
scroll to position [445, 0]
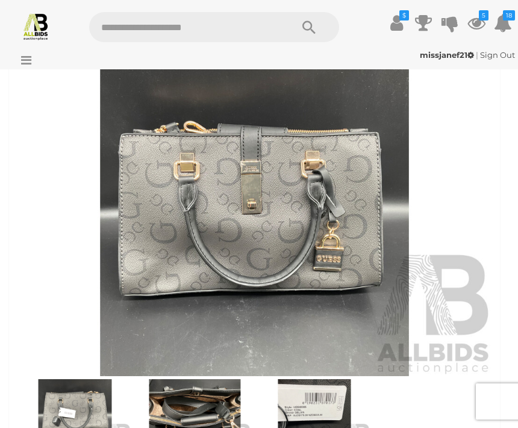
click at [80, 395] on img at bounding box center [75, 416] width 114 height 74
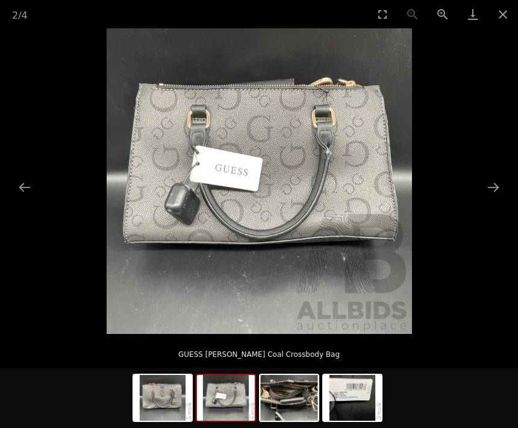
click at [500, 199] on button "Next slide" at bounding box center [493, 186] width 25 height 23
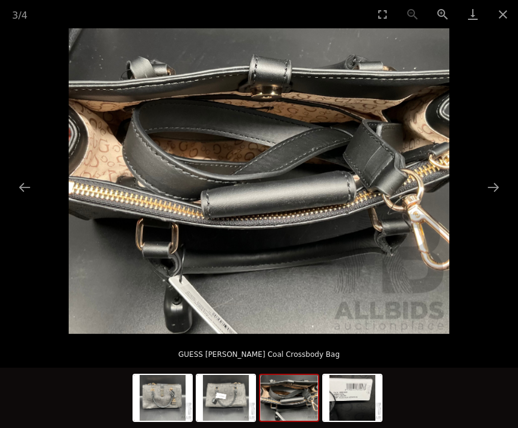
click at [498, 199] on button "Next slide" at bounding box center [493, 186] width 25 height 23
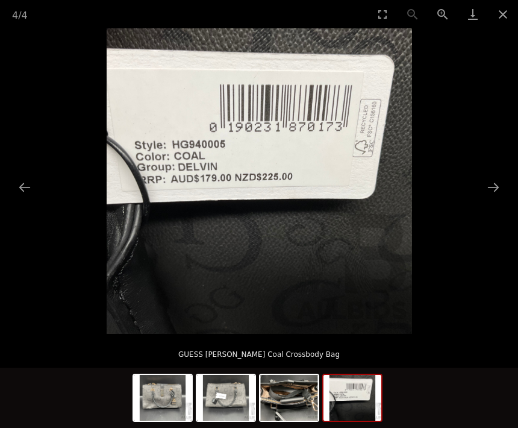
click at [497, 195] on button "Next slide" at bounding box center [493, 186] width 25 height 23
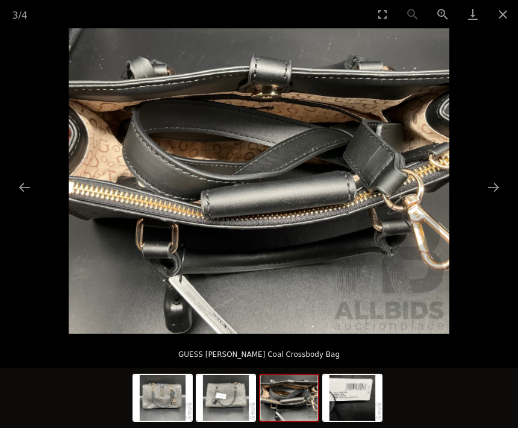
click at [300, 421] on img at bounding box center [289, 398] width 58 height 46
click at [512, 9] on button "Close gallery" at bounding box center [503, 14] width 30 height 28
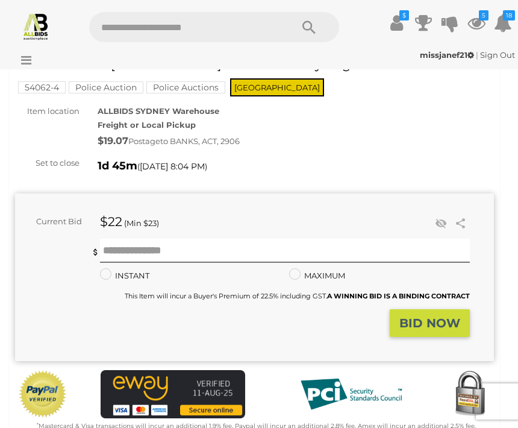
scroll to position [58, 0]
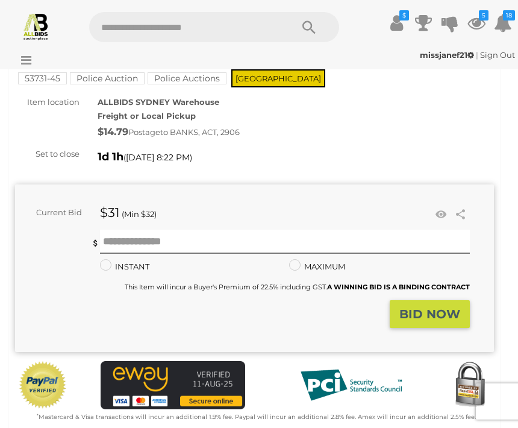
scroll to position [66, 0]
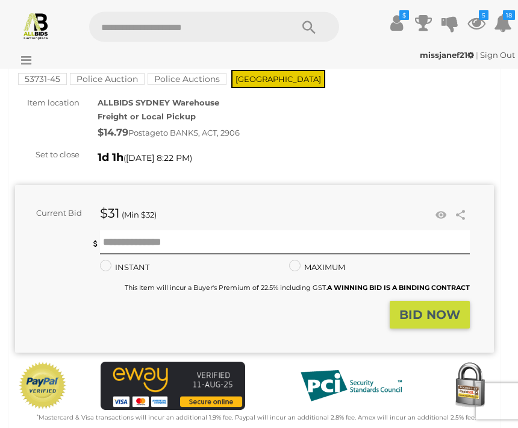
click at [329, 362] on img at bounding box center [351, 386] width 121 height 48
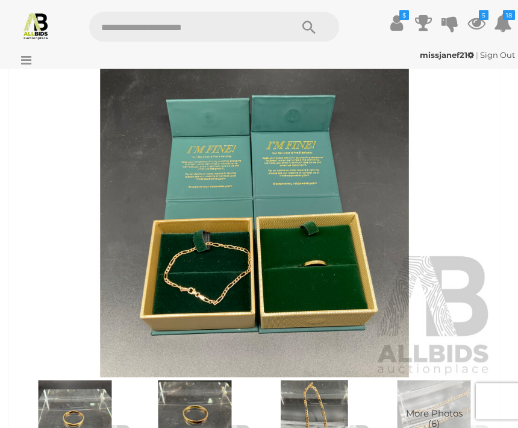
click at [231, 276] on img at bounding box center [254, 223] width 479 height 308
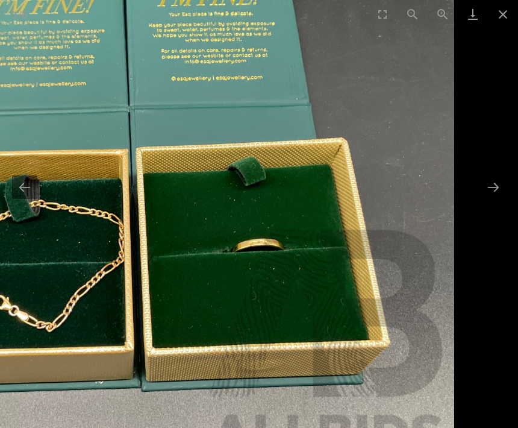
click at [499, 199] on button "Next slide" at bounding box center [493, 186] width 25 height 23
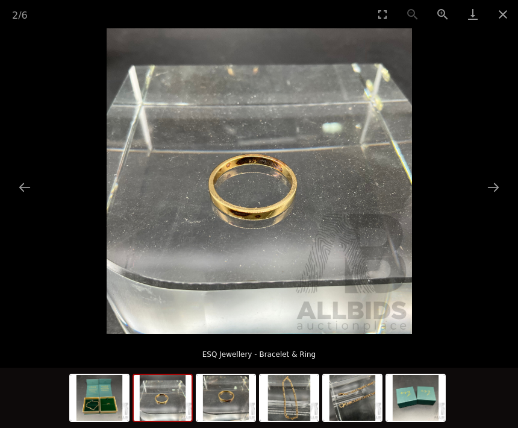
click at [493, 199] on button "Next slide" at bounding box center [493, 186] width 25 height 23
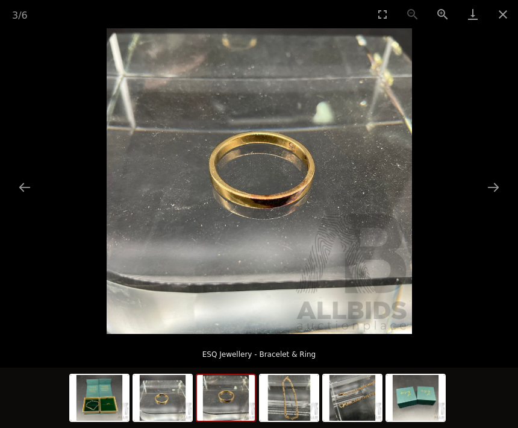
click at [495, 197] on button "Next slide" at bounding box center [493, 186] width 25 height 23
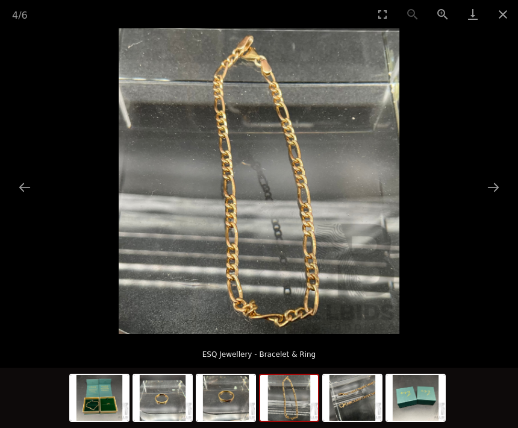
click at [495, 192] on picture at bounding box center [259, 180] width 518 height 305
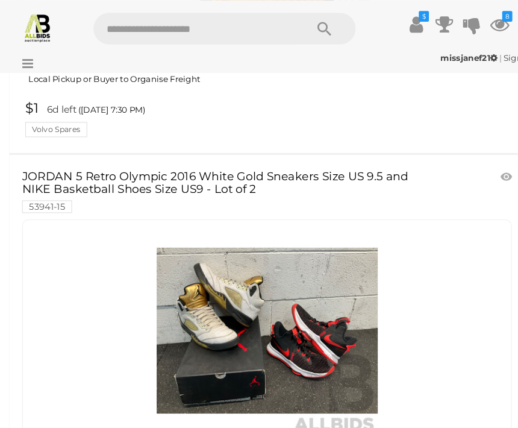
scroll to position [7755, 0]
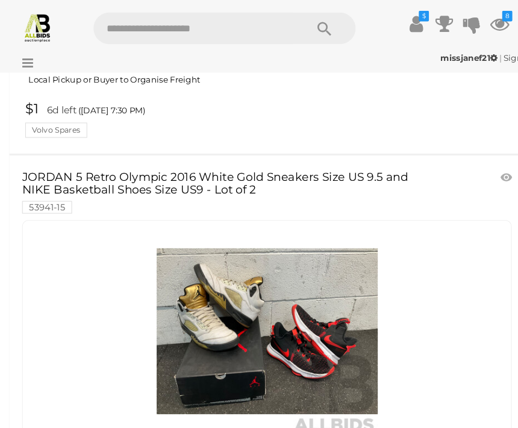
click at [482, 160] on link at bounding box center [484, 169] width 20 height 18
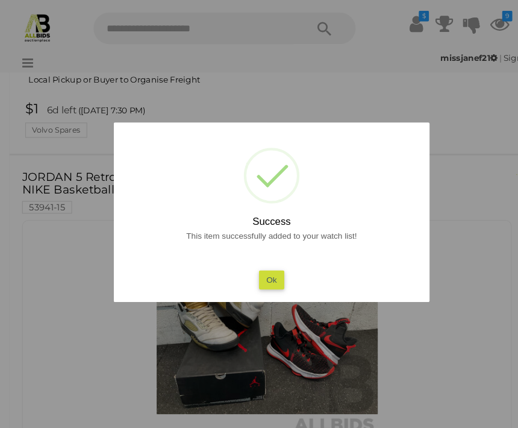
click at [265, 275] on button "Ok" at bounding box center [259, 266] width 25 height 17
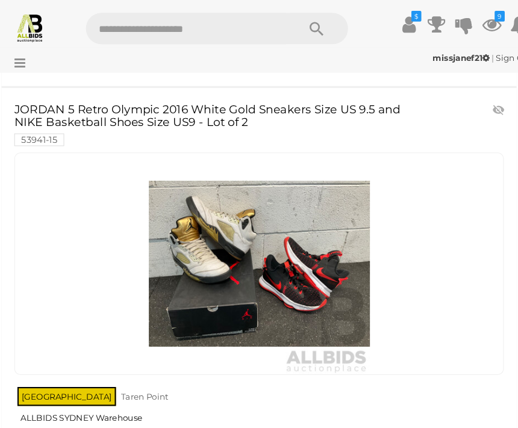
scroll to position [7761, 0]
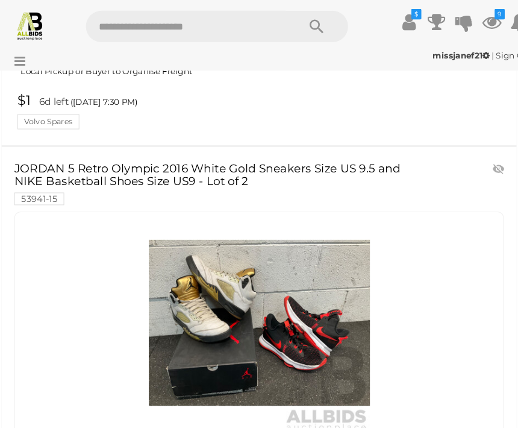
click at [326, 264] on img at bounding box center [254, 309] width 211 height 211
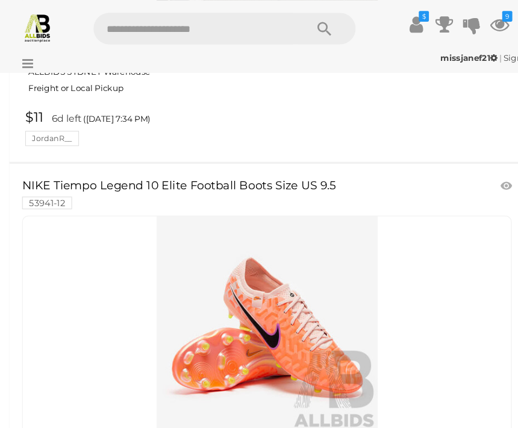
scroll to position [8932, 0]
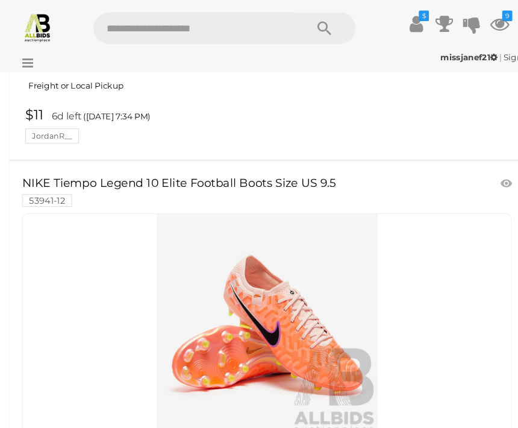
click at [487, 166] on link at bounding box center [484, 175] width 20 height 18
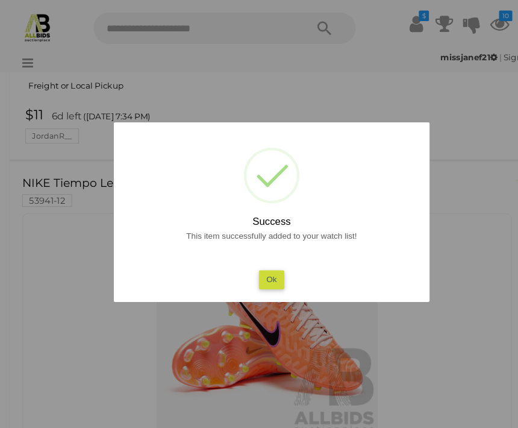
click at [263, 274] on button "Ok" at bounding box center [259, 266] width 25 height 17
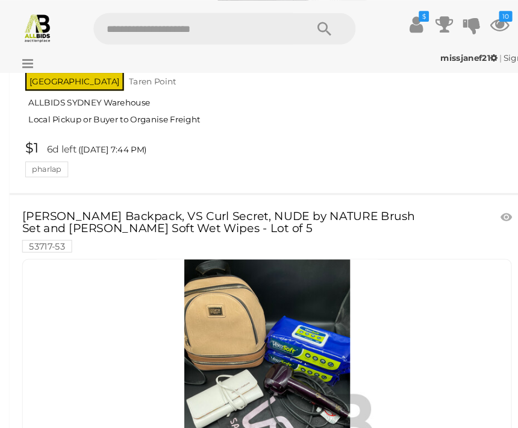
scroll to position [11185, 0]
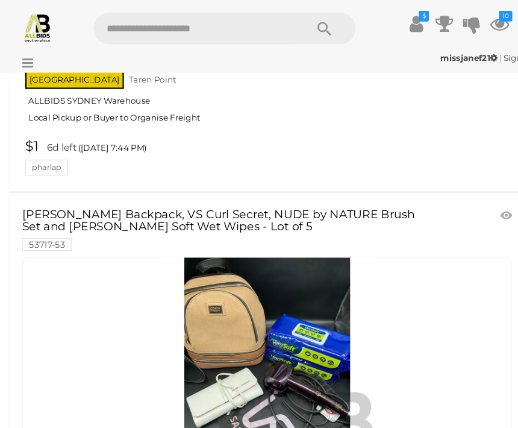
click at [485, 196] on link at bounding box center [484, 205] width 20 height 18
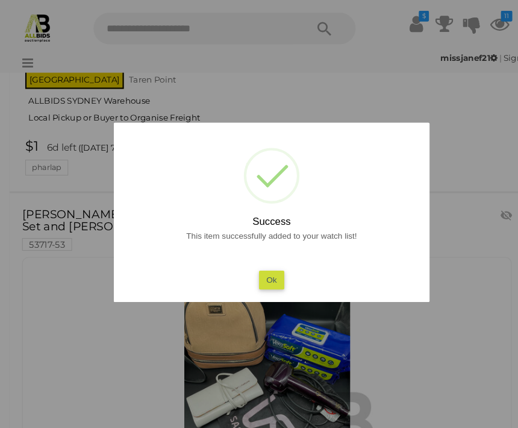
click at [266, 275] on button "Ok" at bounding box center [259, 266] width 25 height 17
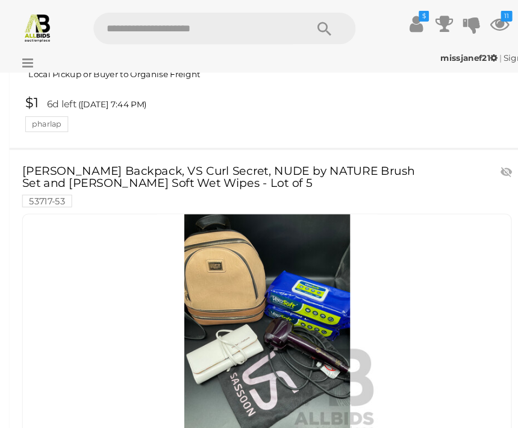
scroll to position [11226, 0]
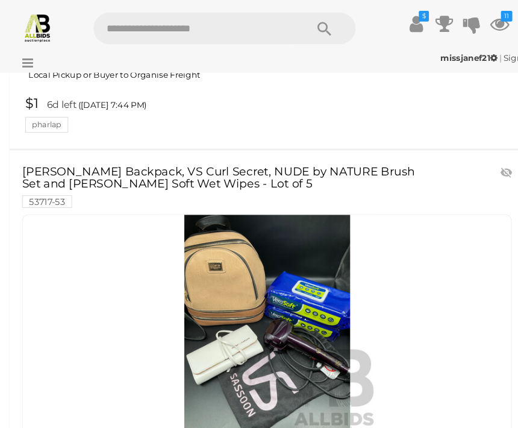
click at [302, 269] on img at bounding box center [254, 310] width 211 height 211
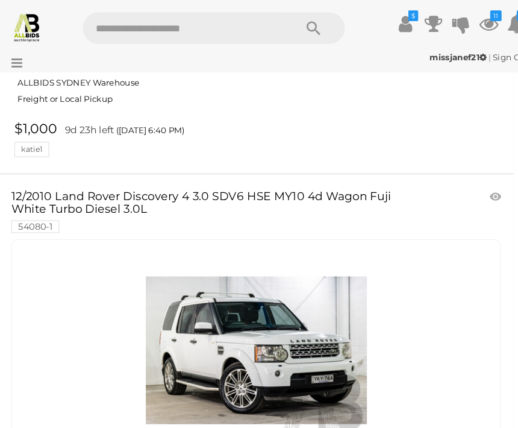
scroll to position [15507, 0]
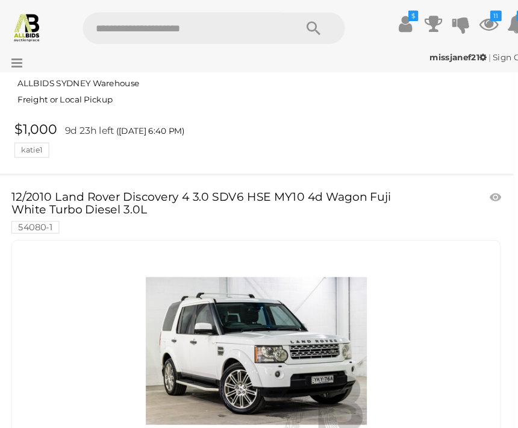
click at [474, 180] on link at bounding box center [484, 189] width 20 height 18
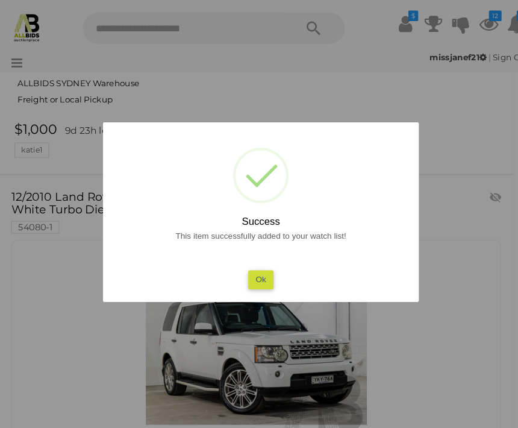
click at [249, 261] on button "Ok" at bounding box center [259, 266] width 25 height 17
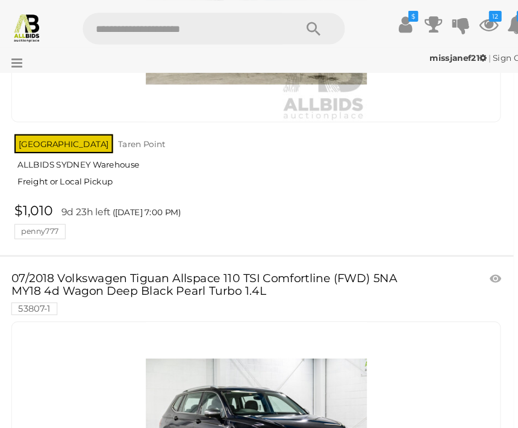
scroll to position [16233, 0]
click at [110, 23] on input "text" at bounding box center [184, 27] width 190 height 30
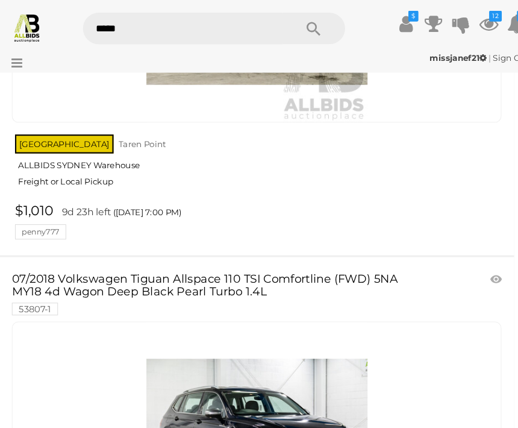
type input "******"
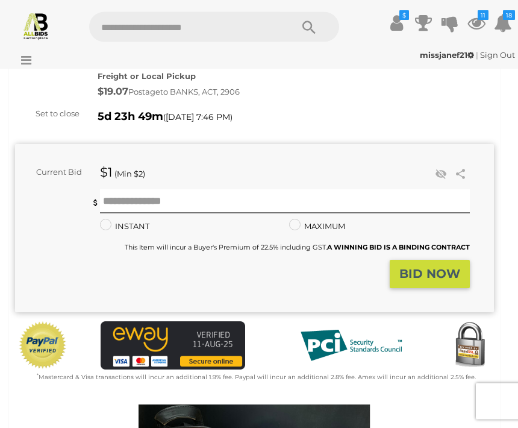
scroll to position [255, 0]
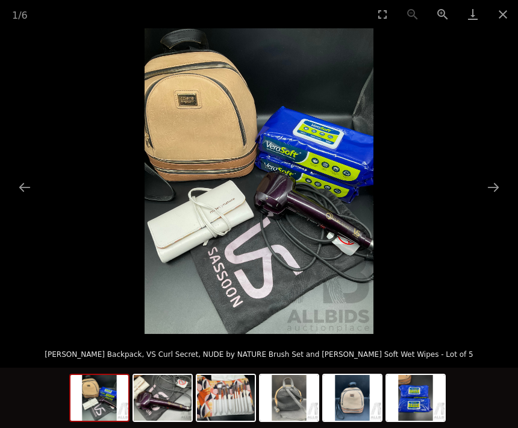
click at [491, 199] on button "Next slide" at bounding box center [493, 186] width 25 height 23
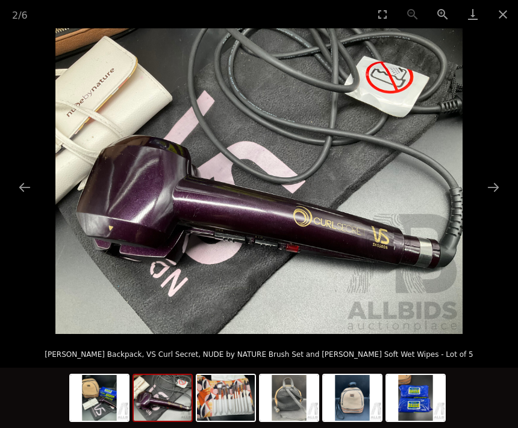
click at [495, 199] on button "Next slide" at bounding box center [493, 186] width 25 height 23
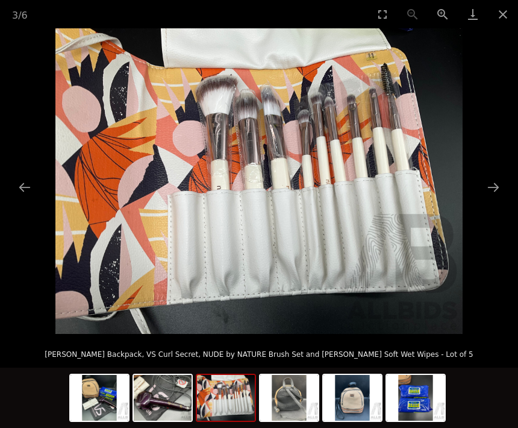
click at [493, 199] on button "Next slide" at bounding box center [493, 186] width 25 height 23
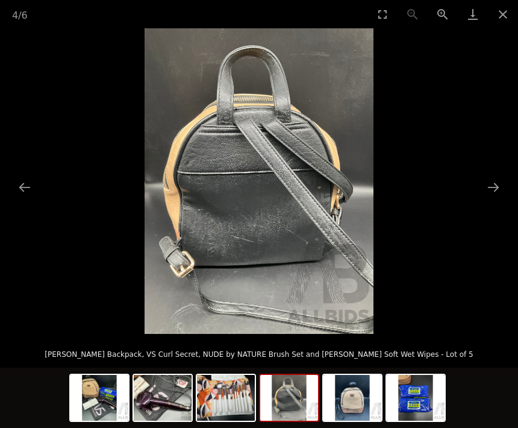
click at [490, 199] on button "Next slide" at bounding box center [493, 186] width 25 height 23
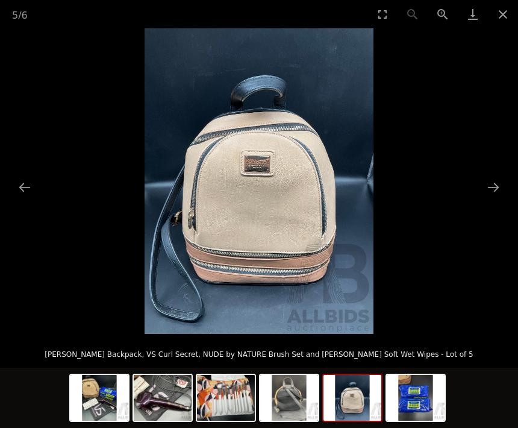
click at [489, 199] on button "Next slide" at bounding box center [493, 186] width 25 height 23
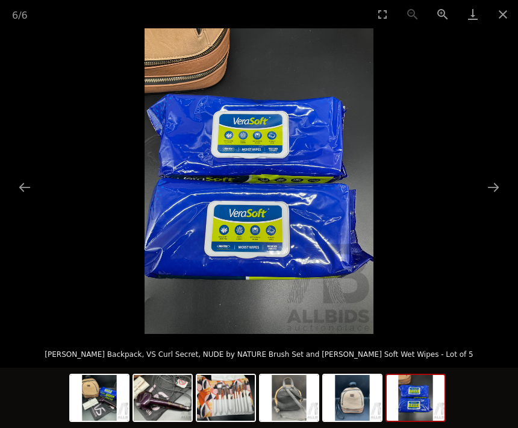
click at [492, 199] on button "Next slide" at bounding box center [493, 186] width 25 height 23
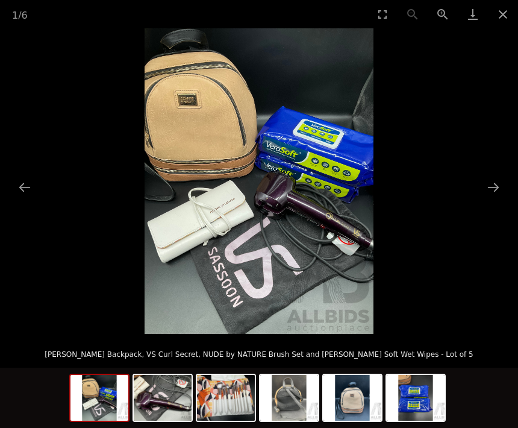
click at [502, 20] on button "Close gallery" at bounding box center [503, 14] width 30 height 28
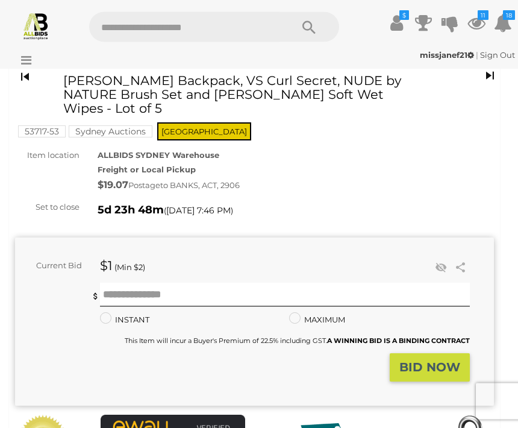
scroll to position [42, 0]
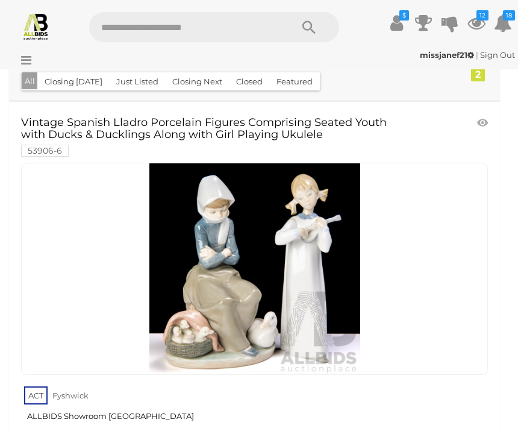
scroll to position [61, 0]
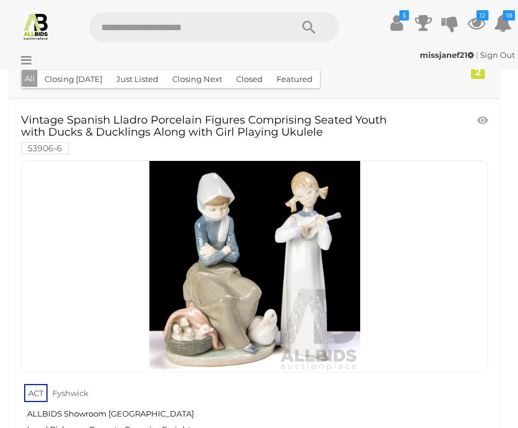
click at [487, 119] on link at bounding box center [484, 120] width 20 height 18
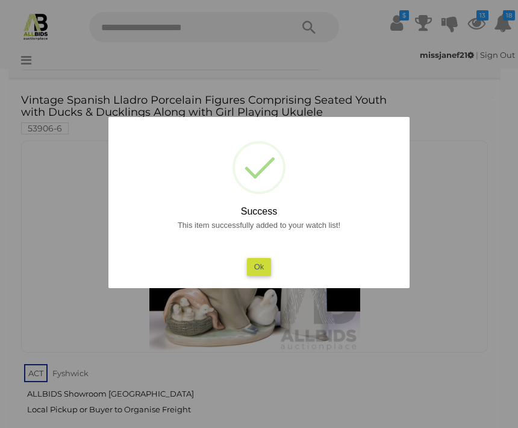
scroll to position [81, 0]
click at [259, 275] on button "Ok" at bounding box center [259, 266] width 25 height 17
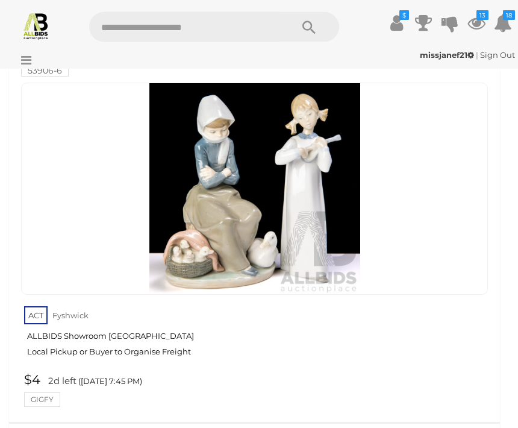
scroll to position [139, 0]
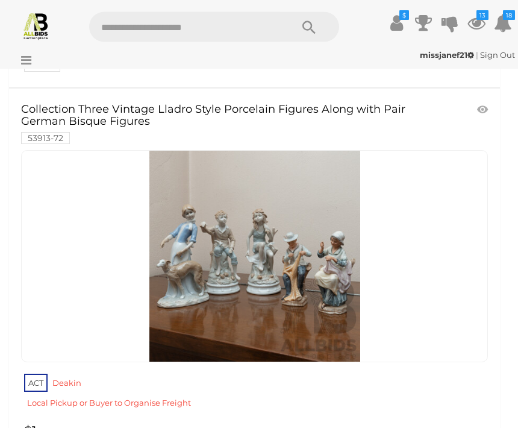
click at [479, 110] on link at bounding box center [484, 110] width 20 height 18
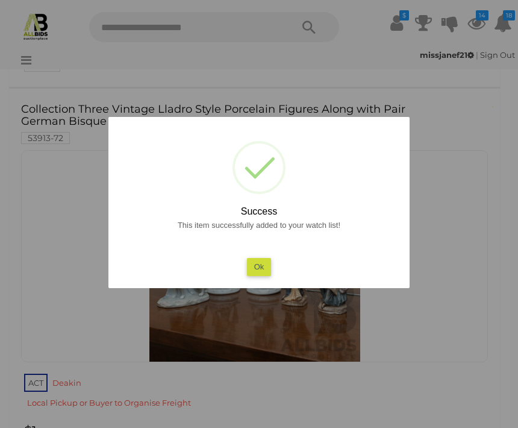
click at [266, 275] on button "Ok" at bounding box center [259, 266] width 25 height 17
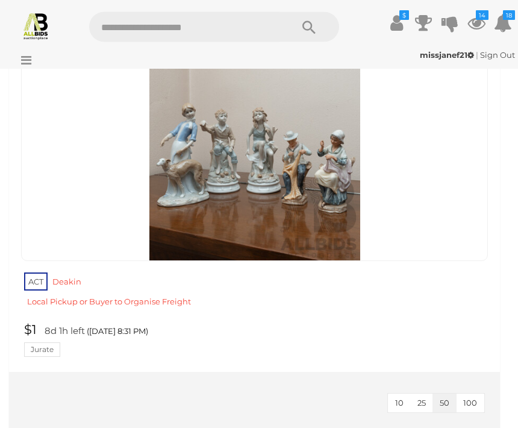
scroll to position [575, 0]
click at [69, 274] on link "ACT Deakin Local Pickup or Buyer to Organise Freight" at bounding box center [256, 293] width 464 height 46
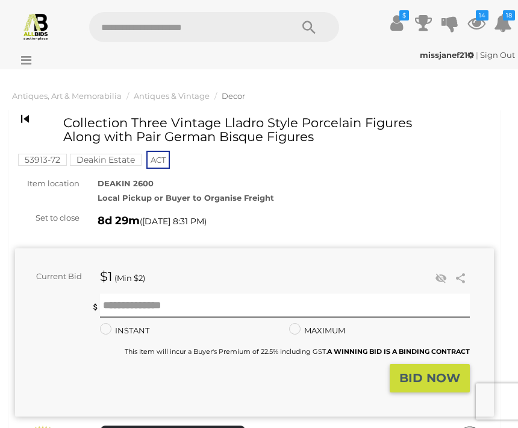
click at [29, 53] on div at bounding box center [46, 51] width 86 height 6
click at [28, 69] on div "missjanef21 | Sign Out missjanef21 | Sign Out" at bounding box center [259, 57] width 518 height 24
click at [27, 67] on div "missjanef21 | Sign Out missjanef21 | Sign Out" at bounding box center [259, 57] width 518 height 24
click at [96, 159] on mark "Deakin Estate" at bounding box center [106, 160] width 72 height 12
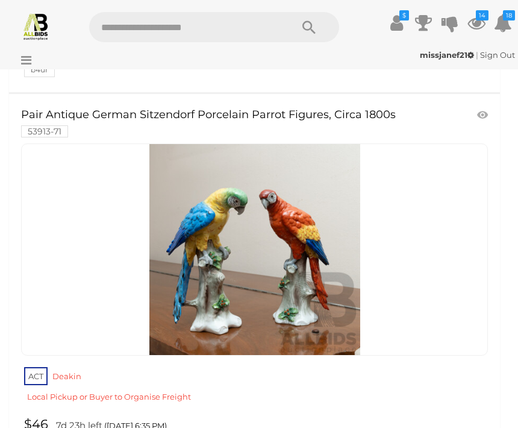
scroll to position [5389, 0]
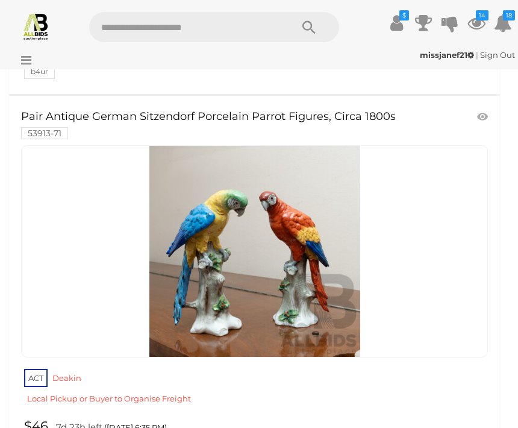
click at [490, 108] on link at bounding box center [484, 117] width 20 height 18
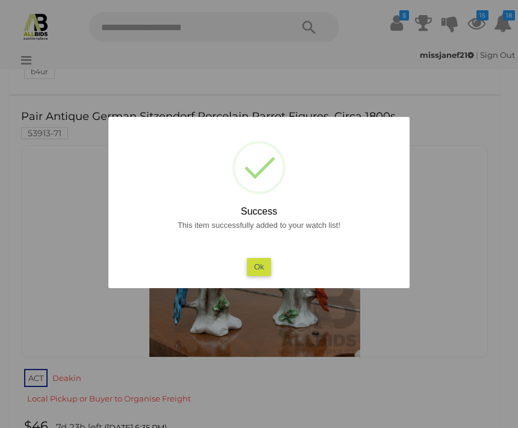
click at [260, 275] on button "Ok" at bounding box center [259, 266] width 25 height 17
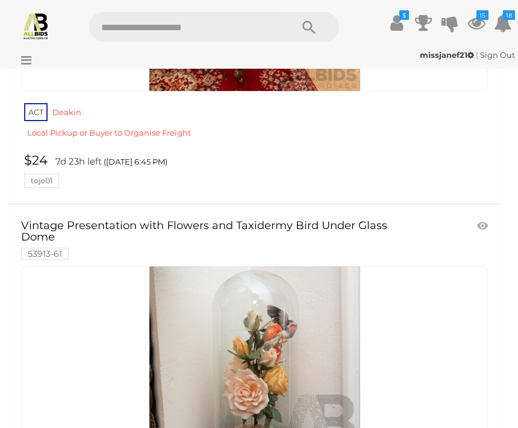
scroll to position [15268, 0]
click at [267, 289] on img at bounding box center [254, 371] width 211 height 211
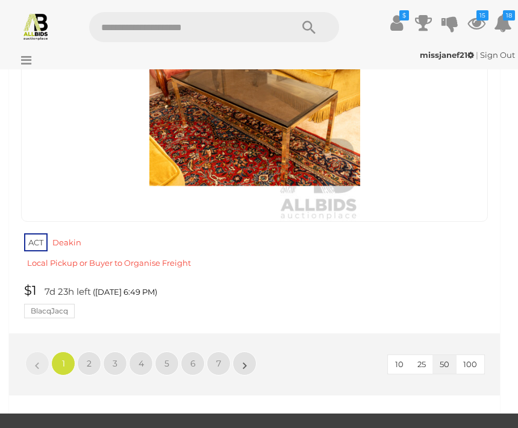
scroll to position [18969, 0]
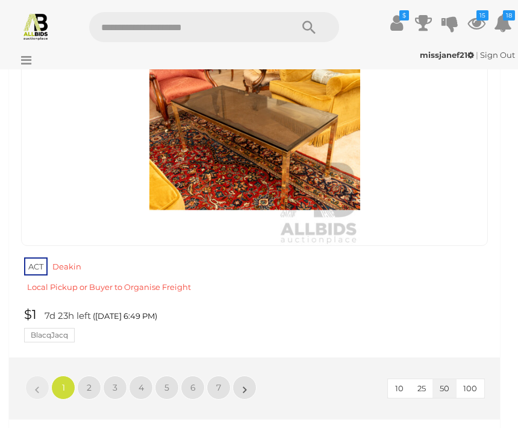
click at [91, 382] on span "2" at bounding box center [89, 387] width 5 height 11
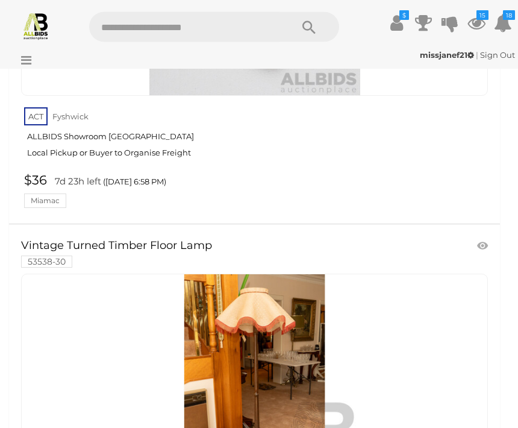
scroll to position [9601, 0]
click at [489, 237] on link at bounding box center [484, 246] width 20 height 18
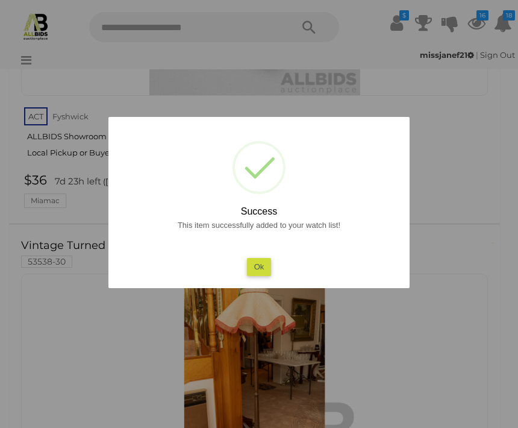
click at [267, 275] on button "Ok" at bounding box center [259, 266] width 25 height 17
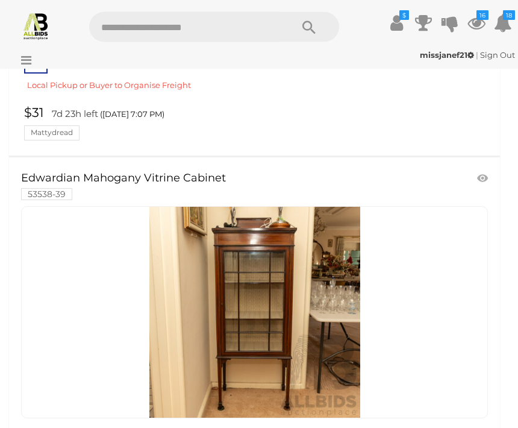
scroll to position [18510, 0]
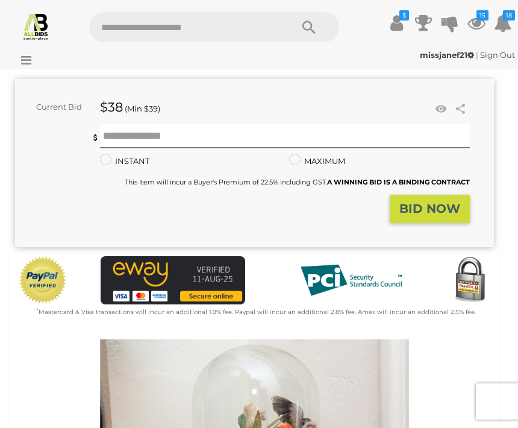
scroll to position [143, 0]
